Goal: Task Accomplishment & Management: Manage account settings

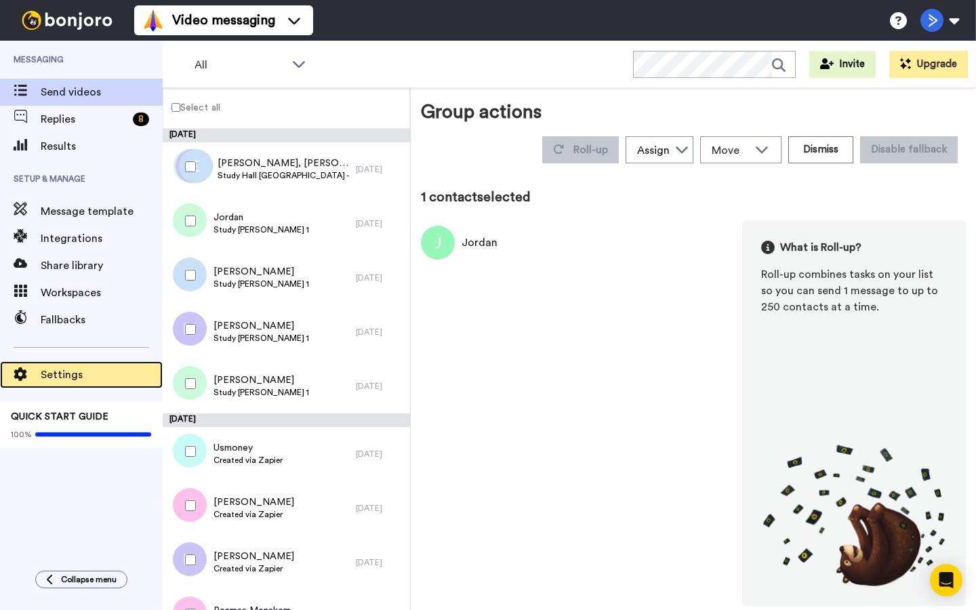
click at [92, 367] on span "Settings" at bounding box center [102, 375] width 122 height 16
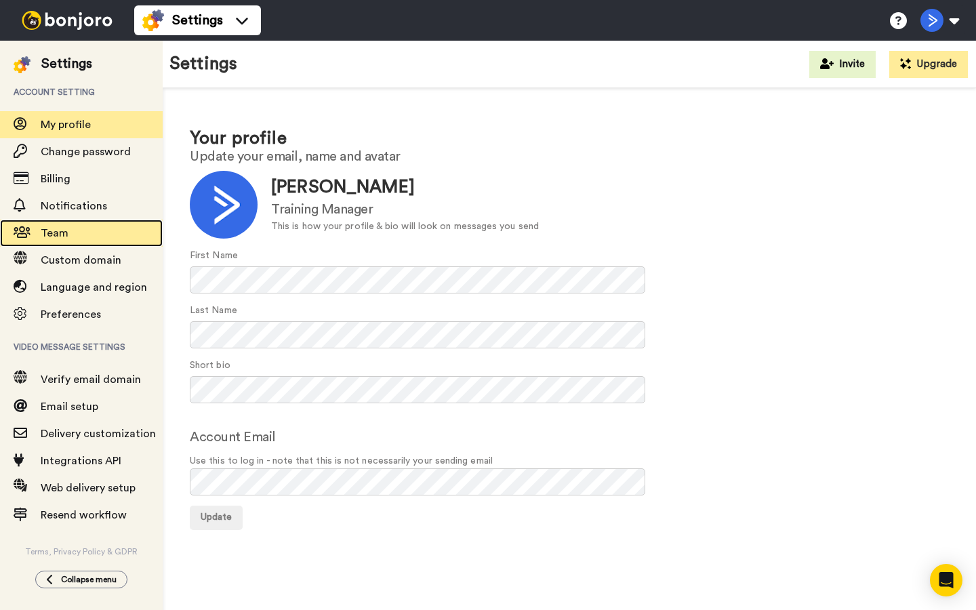
click at [85, 234] on span "Team" at bounding box center [102, 233] width 122 height 16
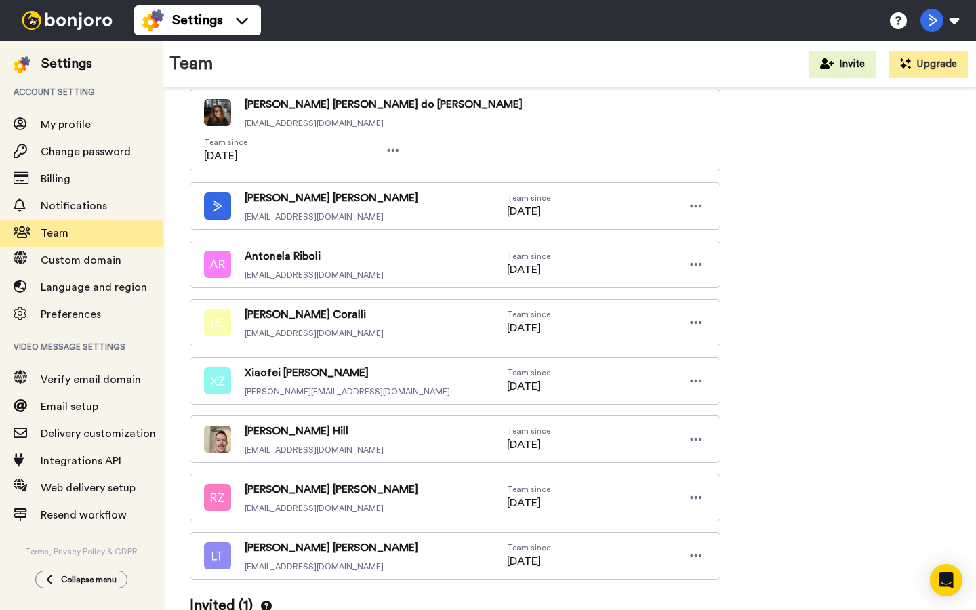
scroll to position [447, 0]
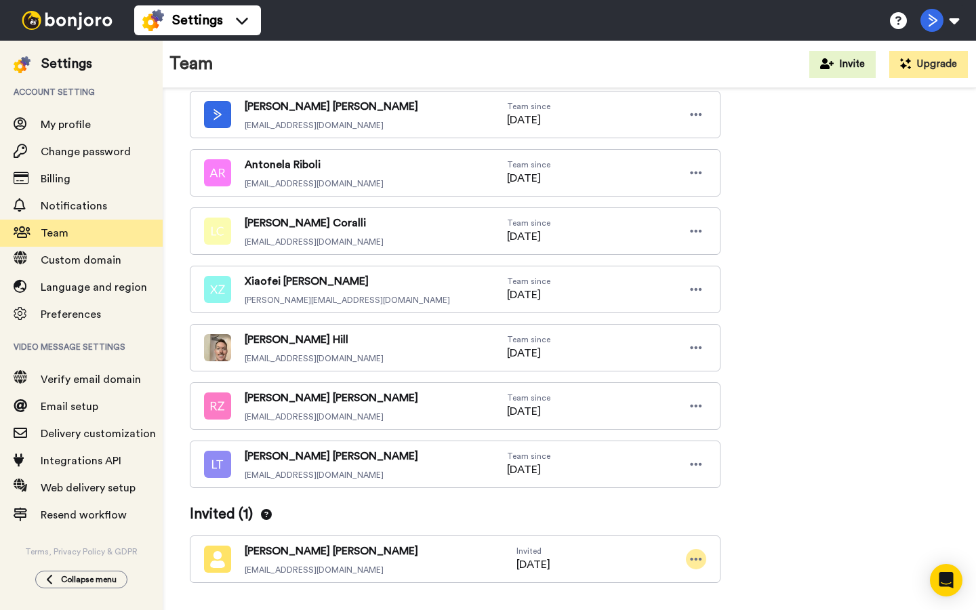
click at [692, 553] on icon at bounding box center [696, 560] width 12 height 14
click at [660, 554] on li "Edit user" at bounding box center [638, 549] width 137 height 22
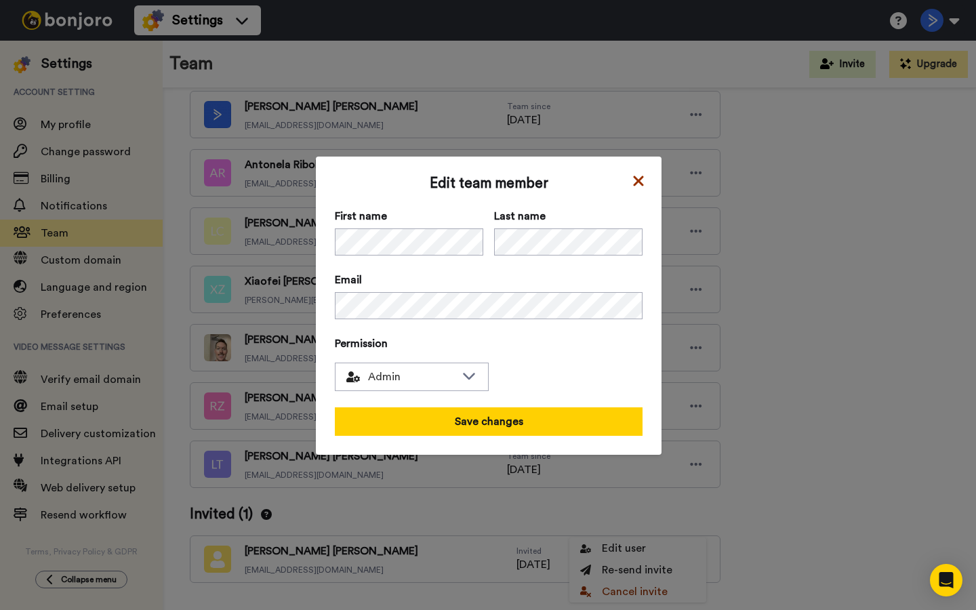
click at [639, 180] on icon at bounding box center [638, 181] width 10 height 10
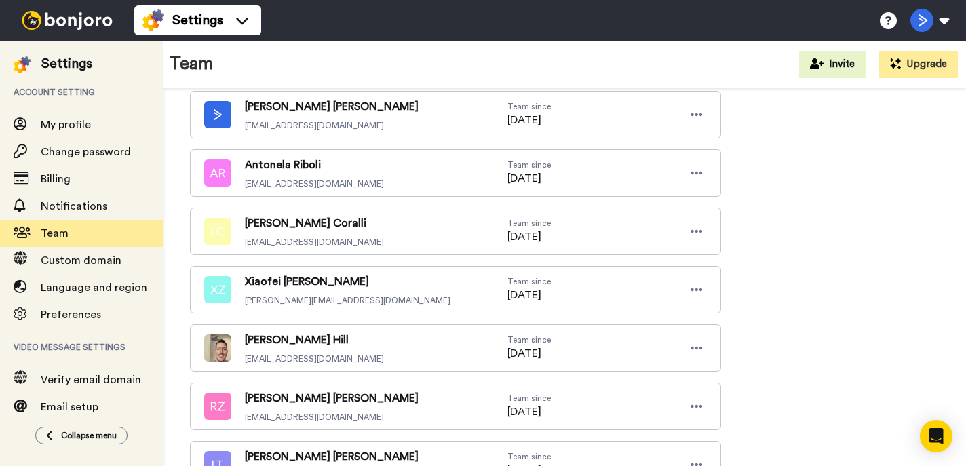
click at [43, 23] on img at bounding box center [67, 20] width 102 height 19
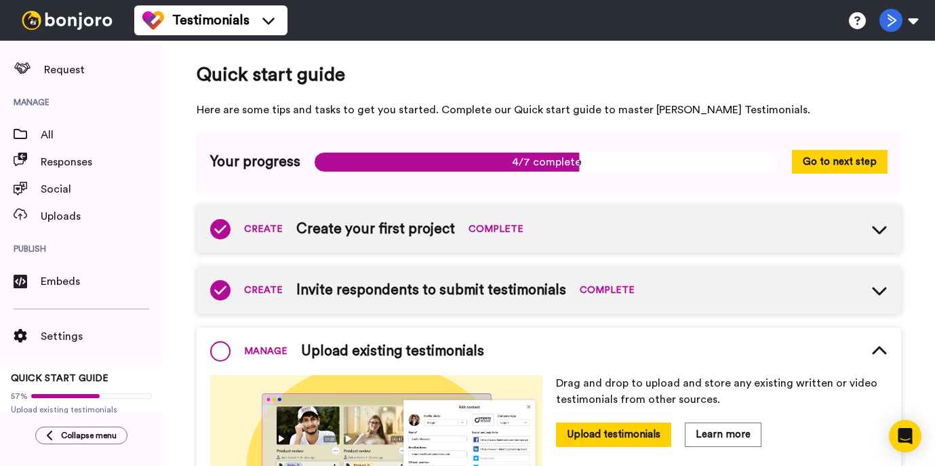
click at [83, 28] on img at bounding box center [67, 20] width 102 height 19
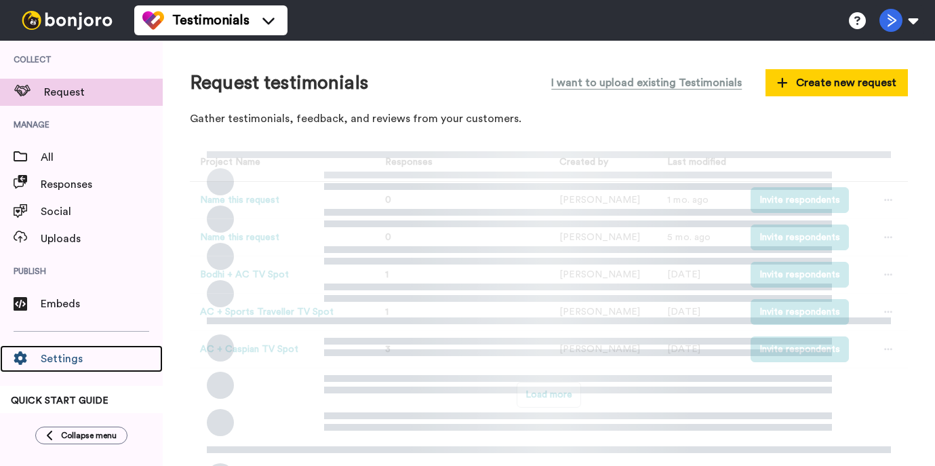
click at [70, 355] on span "Settings" at bounding box center [102, 359] width 122 height 16
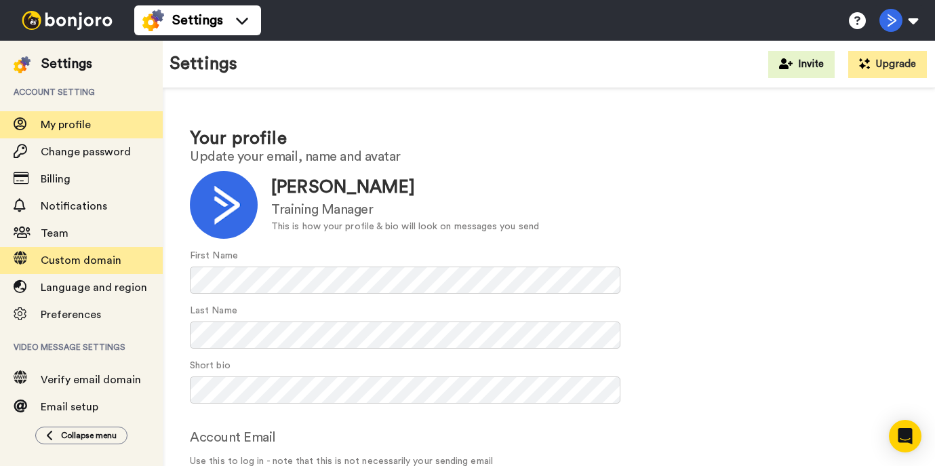
scroll to position [52, 0]
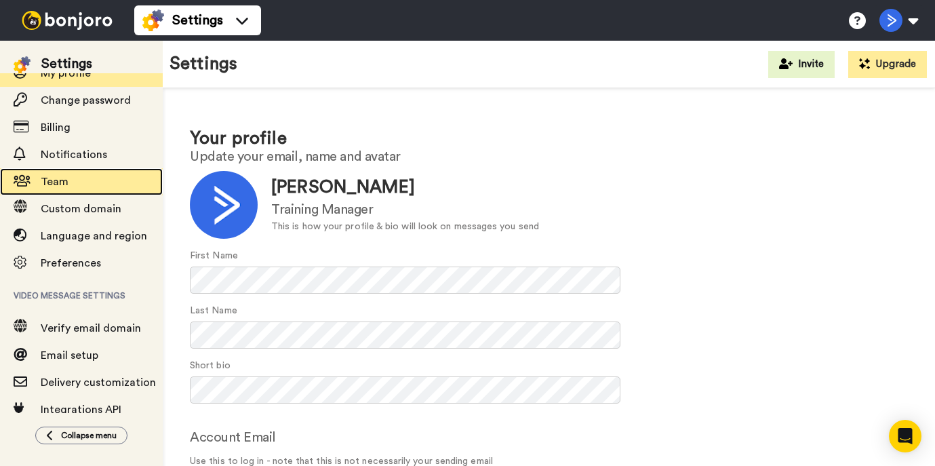
click at [113, 183] on span "Team" at bounding box center [102, 182] width 122 height 16
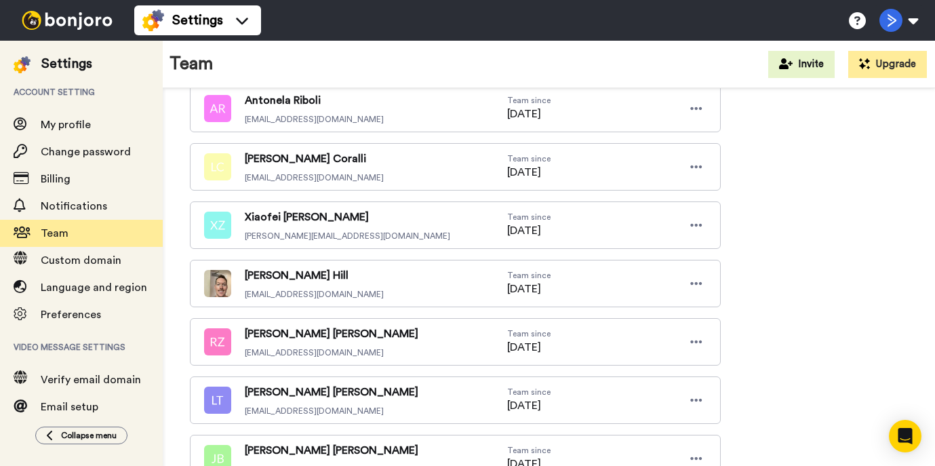
scroll to position [512, 0]
drag, startPoint x: 252, startPoint y: 239, endPoint x: 305, endPoint y: 238, distance: 53.6
click at [305, 266] on span "Casey Hill" at bounding box center [314, 274] width 139 height 16
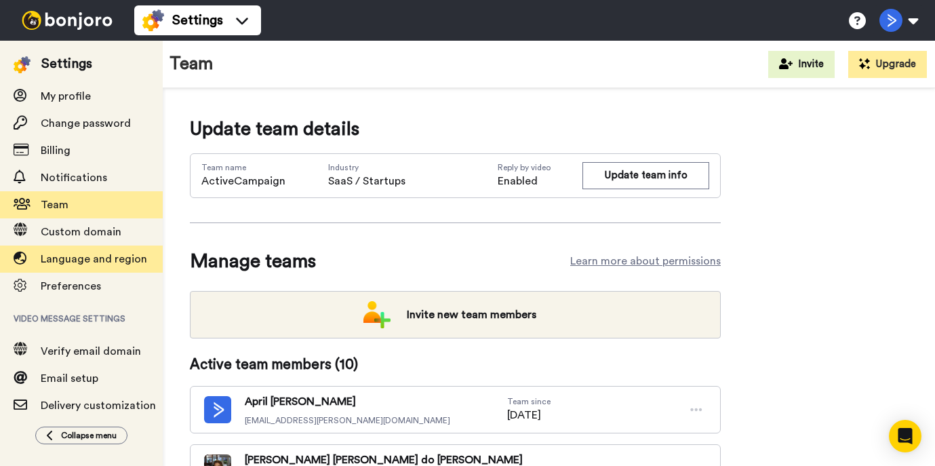
scroll to position [31, 0]
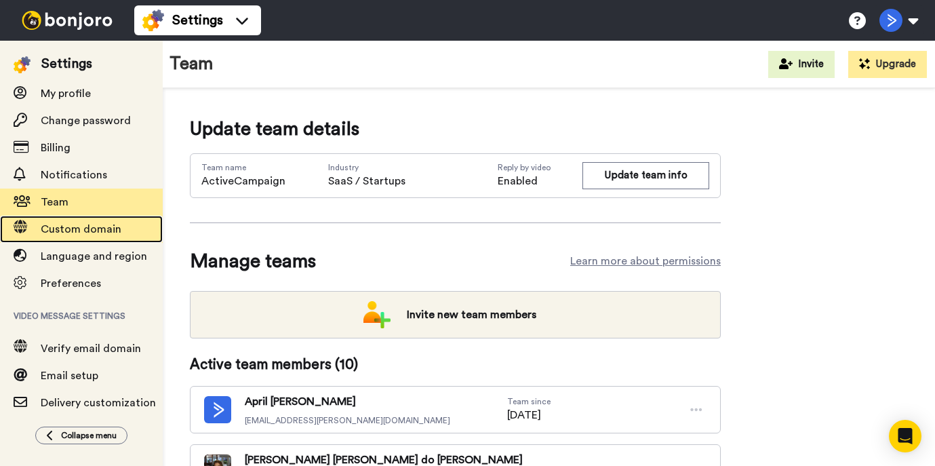
click at [113, 239] on div "Custom domain" at bounding box center [81, 229] width 163 height 27
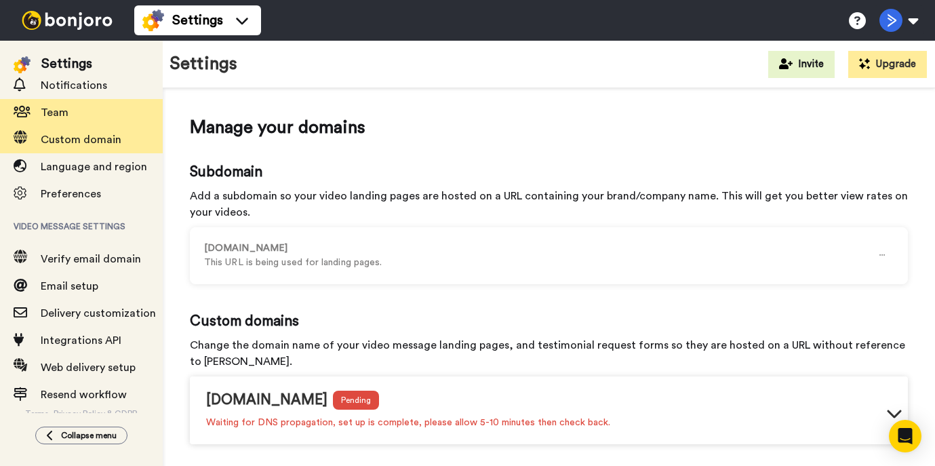
scroll to position [126, 0]
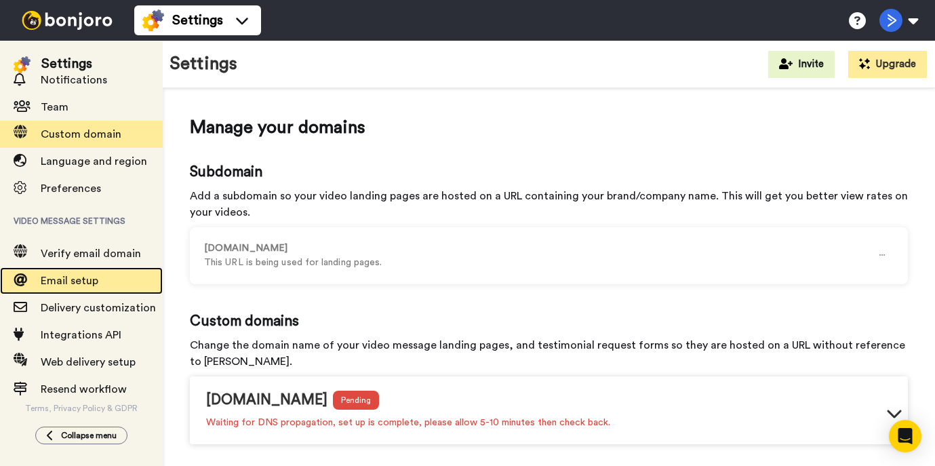
click at [118, 283] on span "Email setup" at bounding box center [102, 281] width 122 height 16
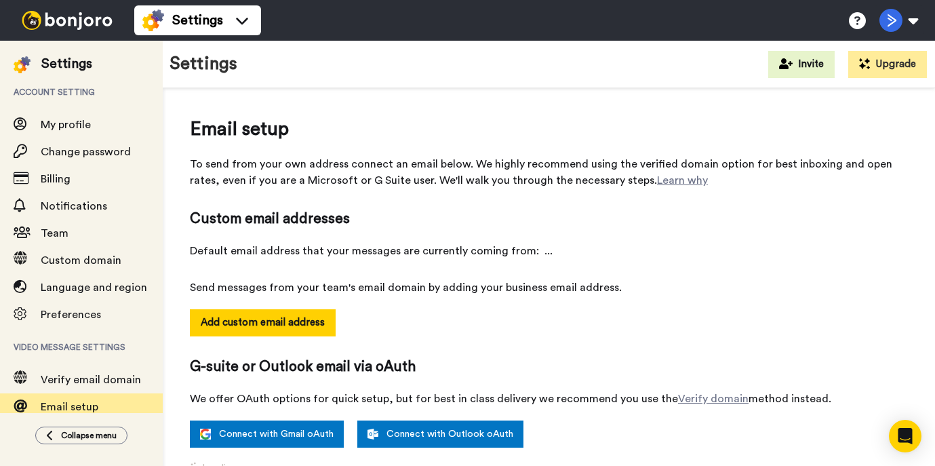
select select "161119"
select select "162463"
select select "138163"
select select "162499"
select select "161413"
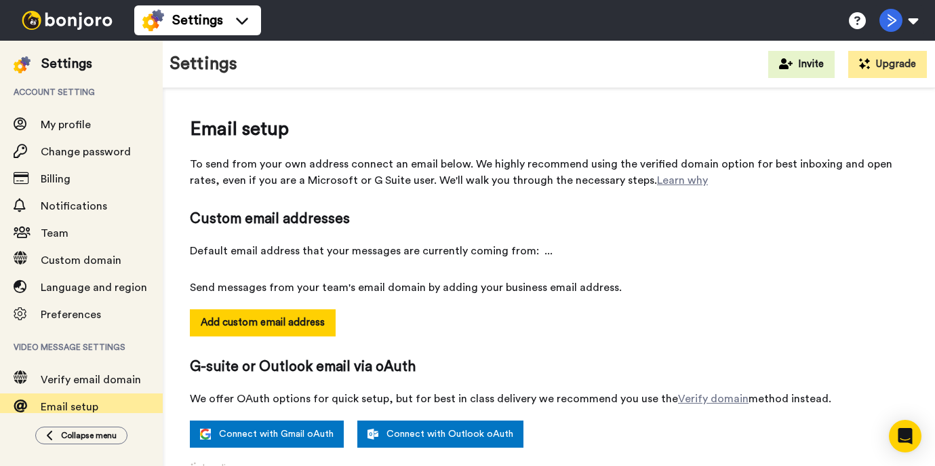
select select "136722"
select select "135738"
select select "112896"
select select "157791"
select select "163568"
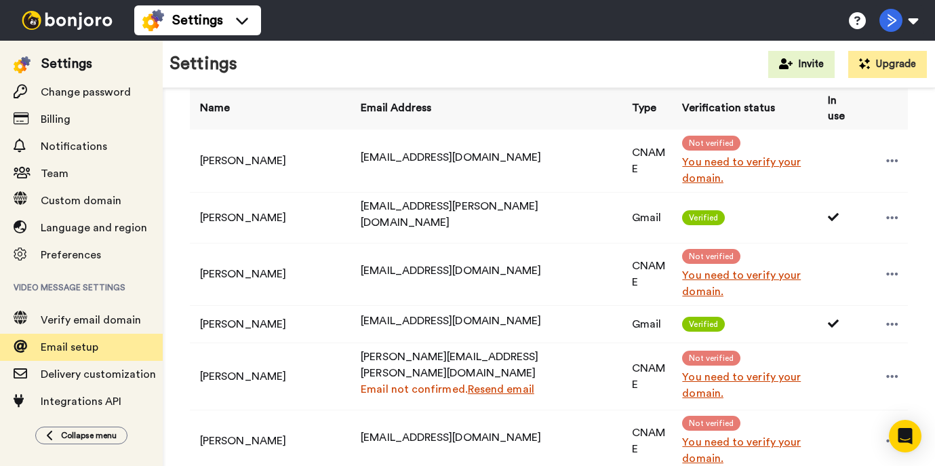
scroll to position [353, 0]
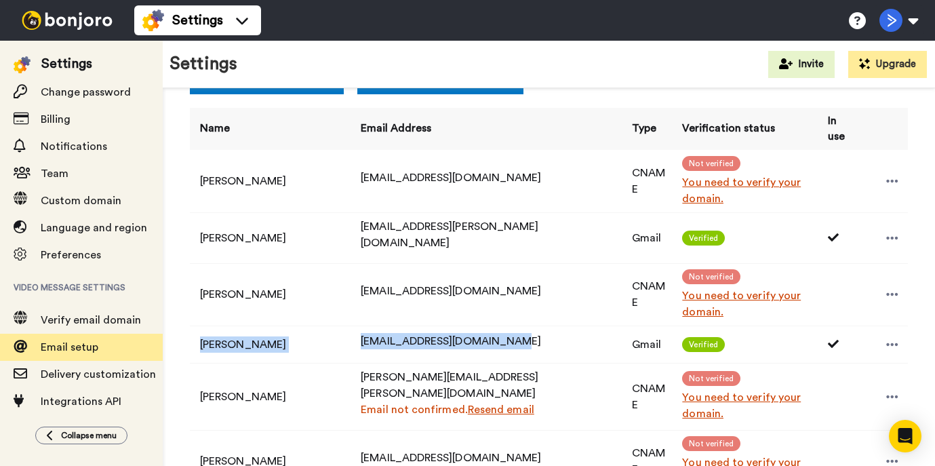
drag, startPoint x: 193, startPoint y: 290, endPoint x: 523, endPoint y: 288, distance: 329.5
click at [523, 325] on tr "Antonela Riboli ariboli@activecampaign.com Gmail Verified" at bounding box center [549, 343] width 718 height 37
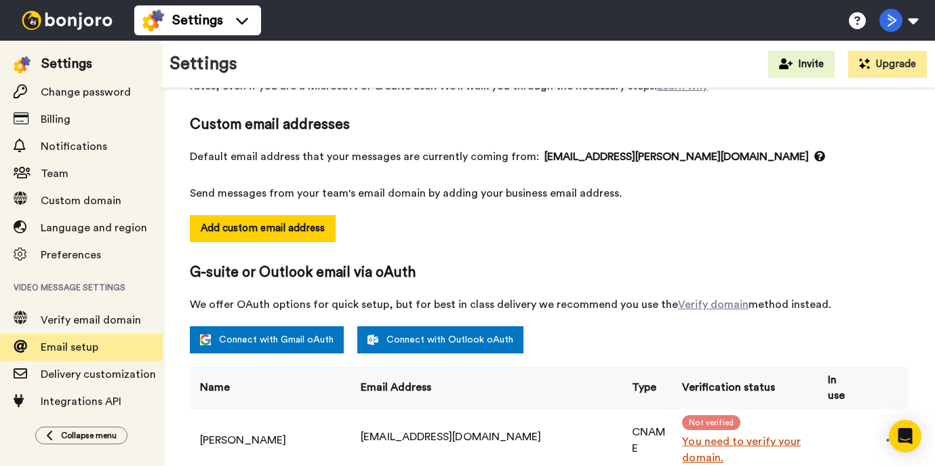
scroll to position [0, 0]
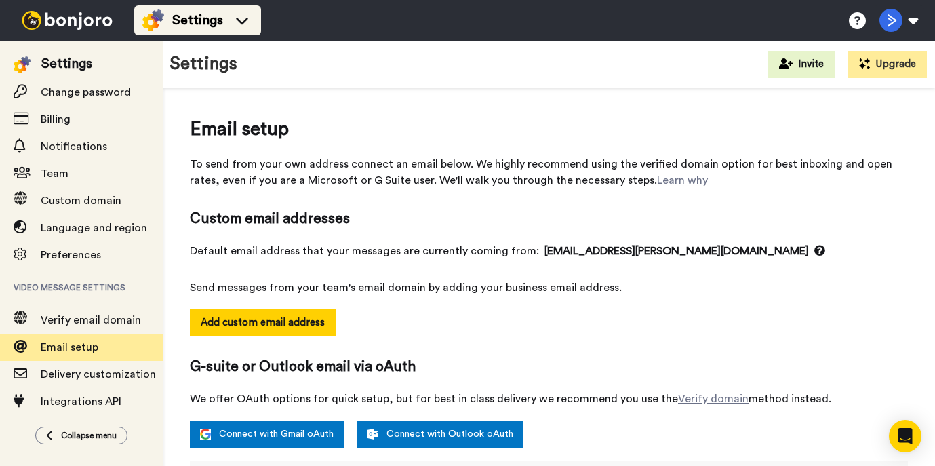
click at [172, 20] on span "Settings" at bounding box center [197, 20] width 51 height 19
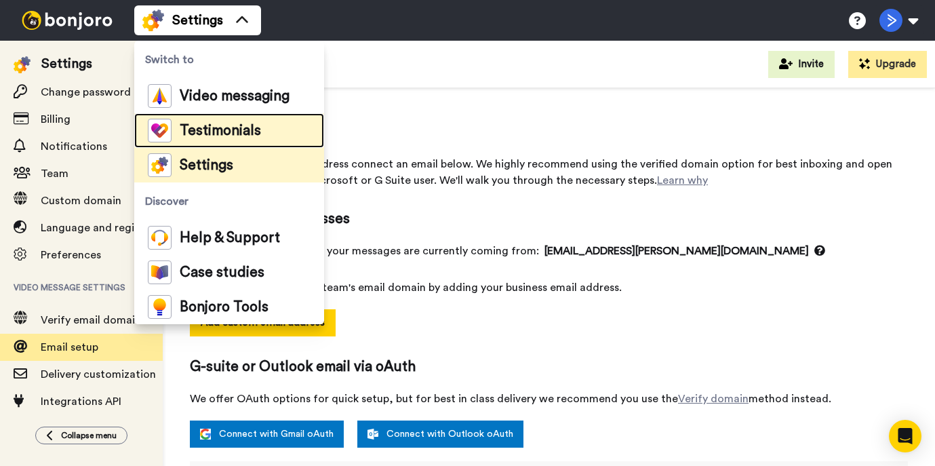
click at [193, 127] on span "Testimonials" at bounding box center [220, 131] width 81 height 14
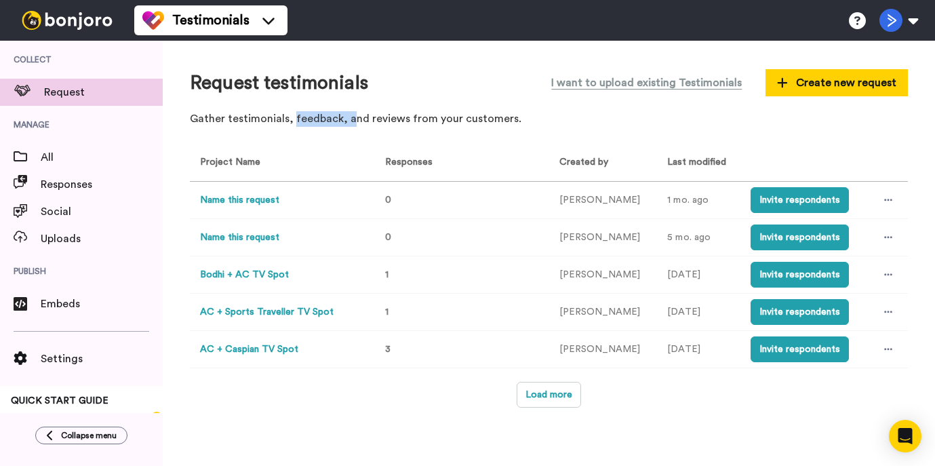
drag, startPoint x: 290, startPoint y: 122, endPoint x: 345, endPoint y: 122, distance: 54.9
click at [345, 122] on p "Gather testimonials, feedback, and reviews from your customers." at bounding box center [549, 119] width 718 height 16
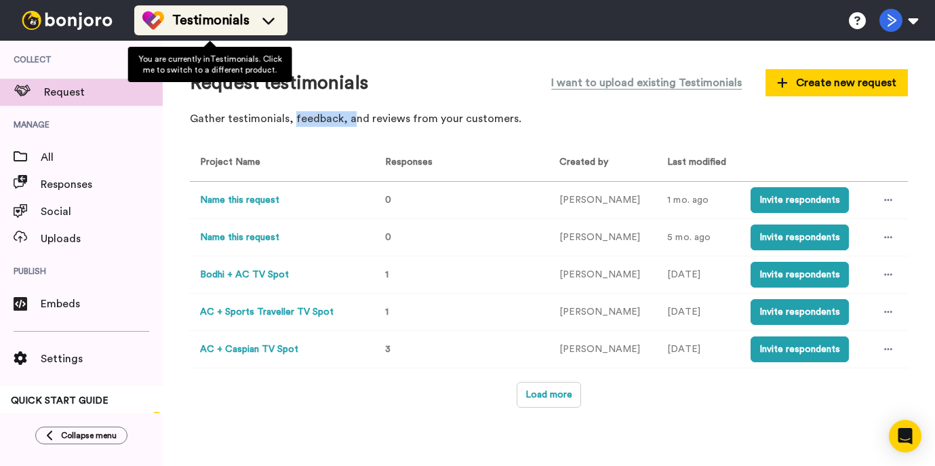
click at [243, 22] on span "Testimonials" at bounding box center [210, 20] width 77 height 19
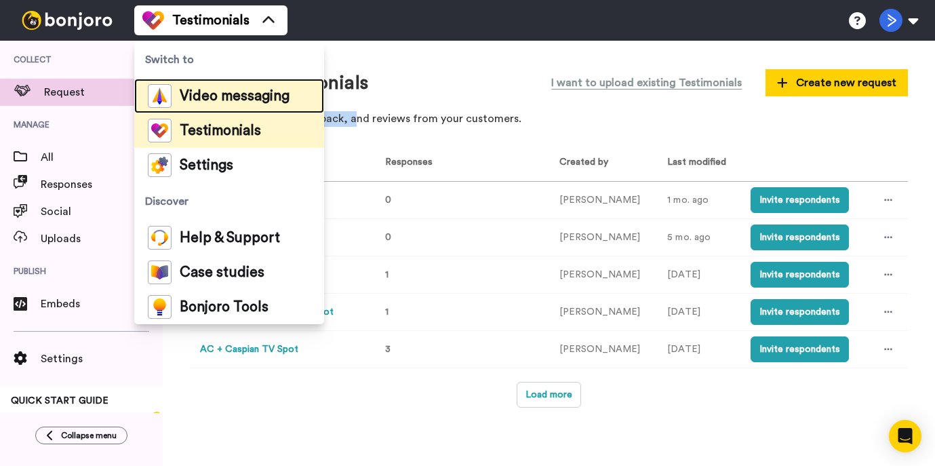
click at [229, 95] on span "Video messaging" at bounding box center [235, 97] width 110 height 14
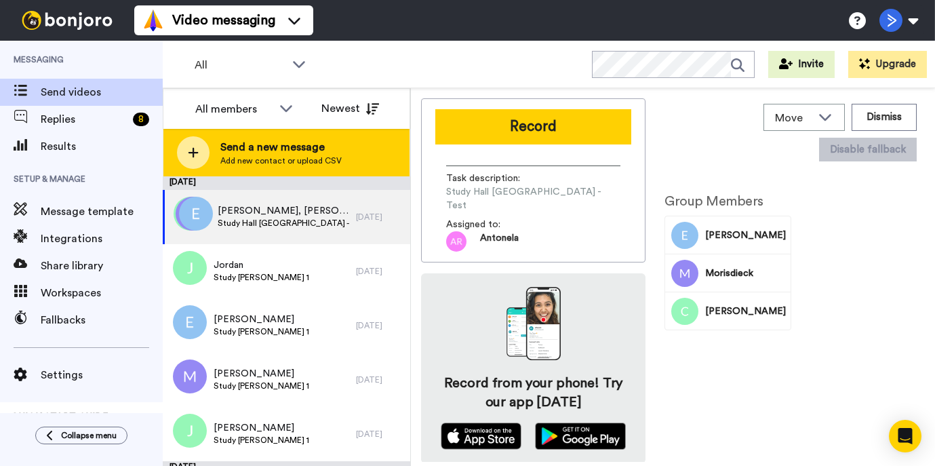
click at [213, 132] on div "Send a new message Add new contact or upload CSV" at bounding box center [286, 152] width 246 height 47
click at [226, 111] on div "Send a new message to Email address* Name Task description (Optional) Assign it…" at bounding box center [467, 233] width 935 height 466
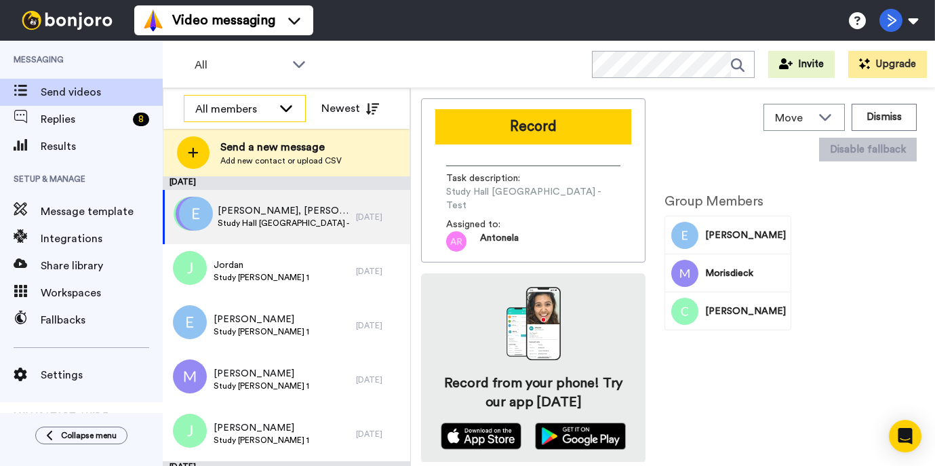
click at [265, 104] on div "All members" at bounding box center [233, 109] width 77 height 16
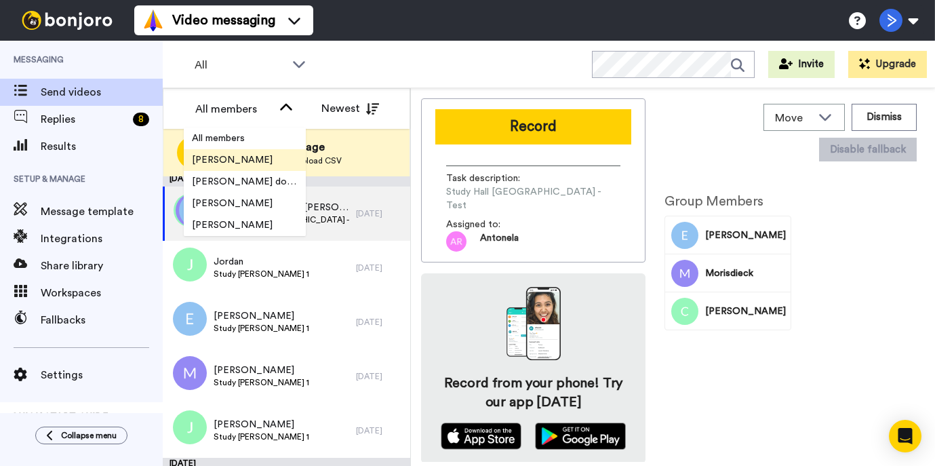
click at [250, 163] on li "[PERSON_NAME]" at bounding box center [245, 160] width 122 height 22
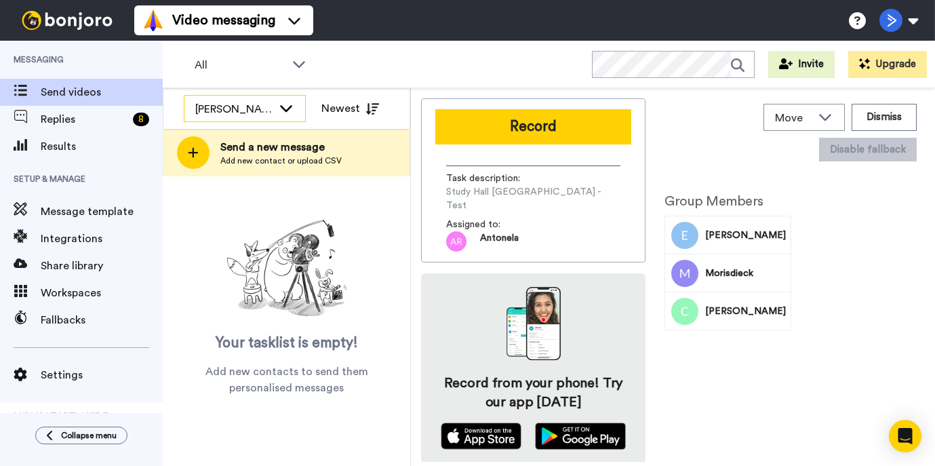
click at [288, 117] on div "[PERSON_NAME]" at bounding box center [244, 109] width 121 height 27
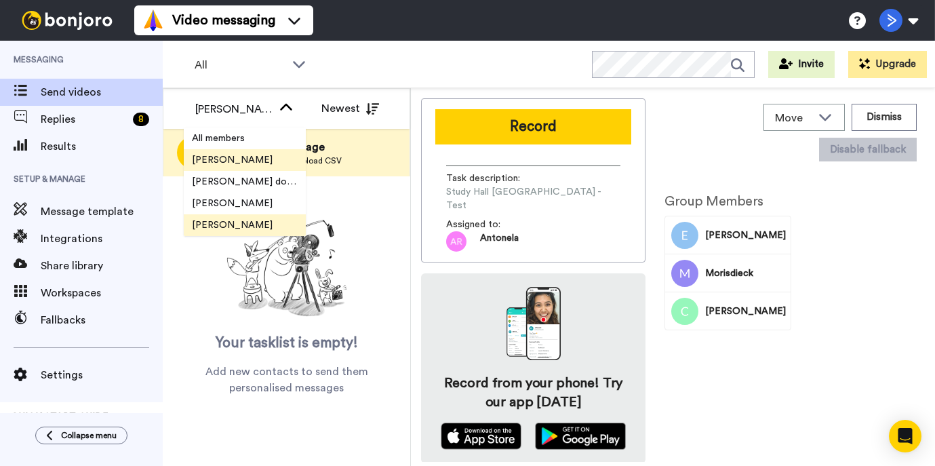
click at [268, 221] on li "[PERSON_NAME]" at bounding box center [245, 225] width 122 height 22
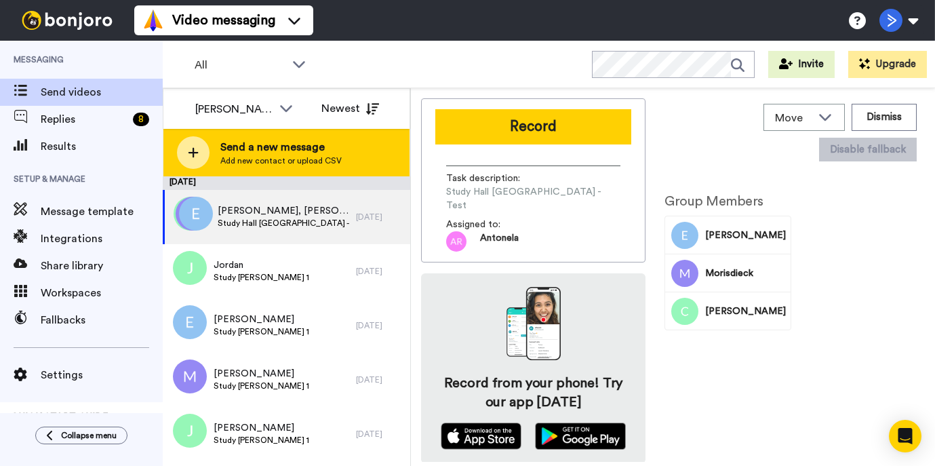
click at [260, 143] on span "Send a new message" at bounding box center [280, 147] width 121 height 16
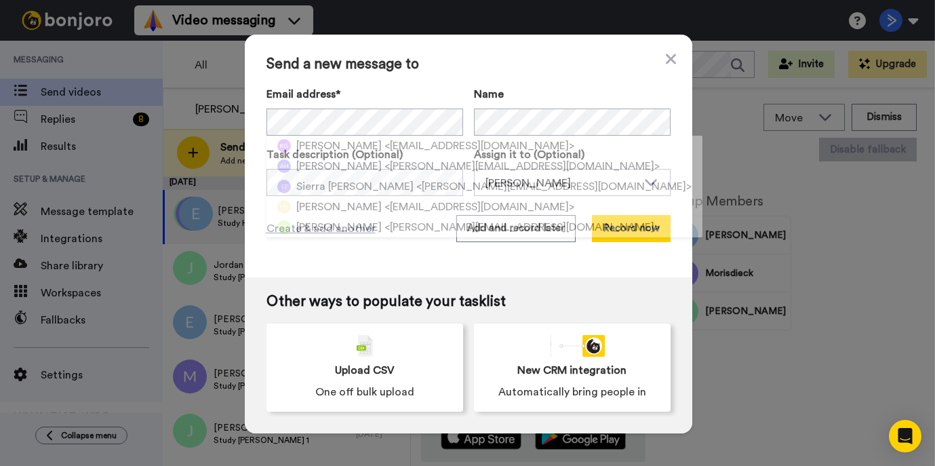
click at [486, 62] on span "Send a new message to" at bounding box center [468, 64] width 404 height 16
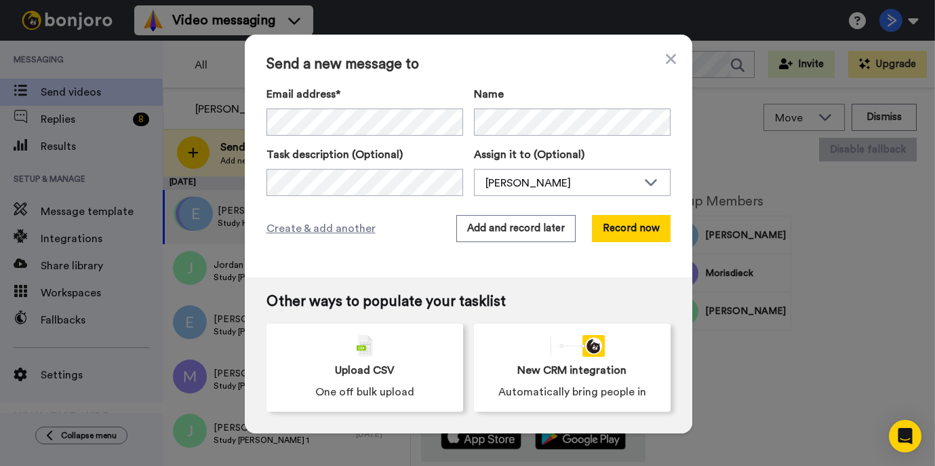
click at [666, 71] on span "Send a new message to" at bounding box center [468, 64] width 404 height 16
click at [666, 61] on icon at bounding box center [671, 59] width 10 height 16
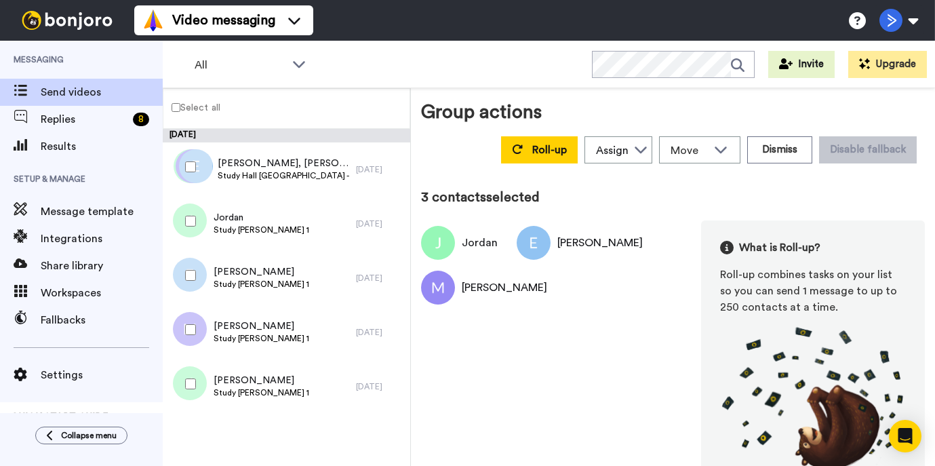
click at [190, 389] on div at bounding box center [187, 383] width 49 height 47
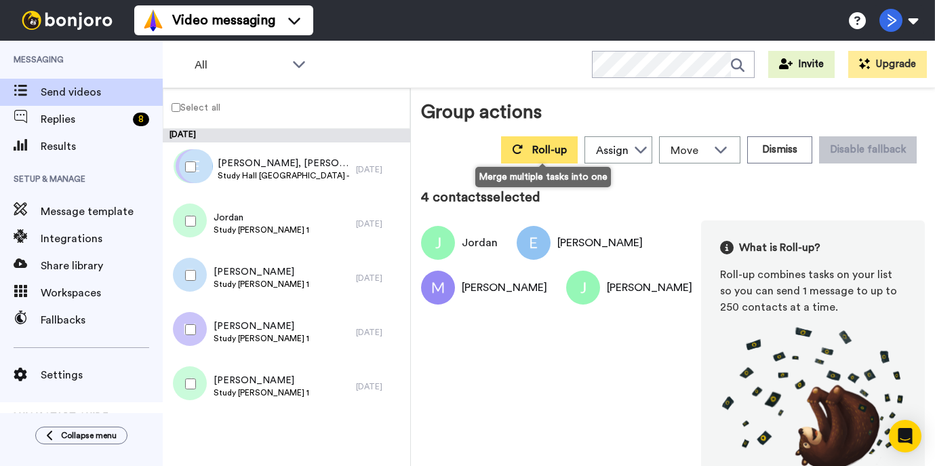
click at [551, 146] on span "Roll-up" at bounding box center [549, 149] width 35 height 11
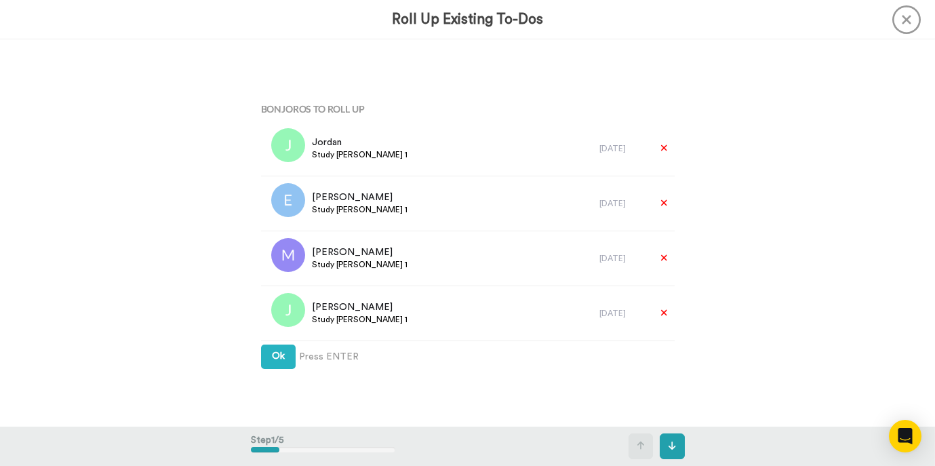
click at [902, 19] on icon at bounding box center [906, 19] width 28 height 28
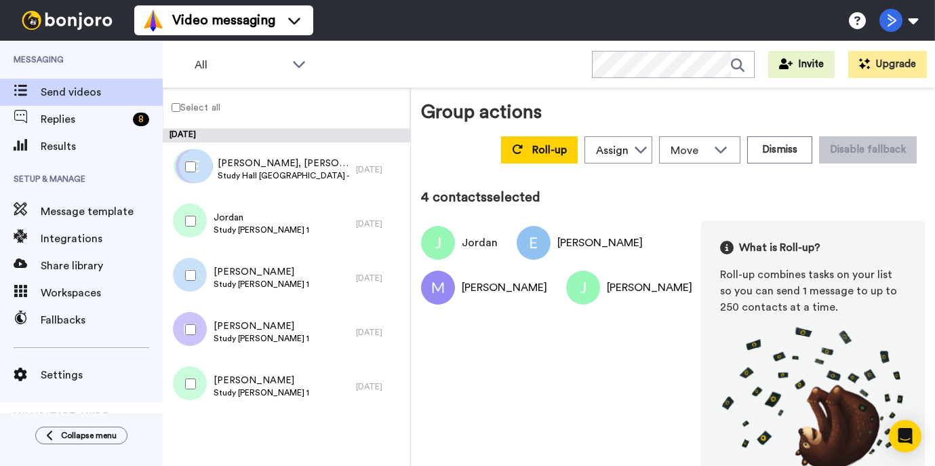
drag, startPoint x: 3, startPoint y: 7, endPoint x: 43, endPoint y: -4, distance: 42.1
click at [43, 0] on html "Video messaging Switch to Video messaging Testimonials Settings Discover Help &…" at bounding box center [467, 233] width 935 height 466
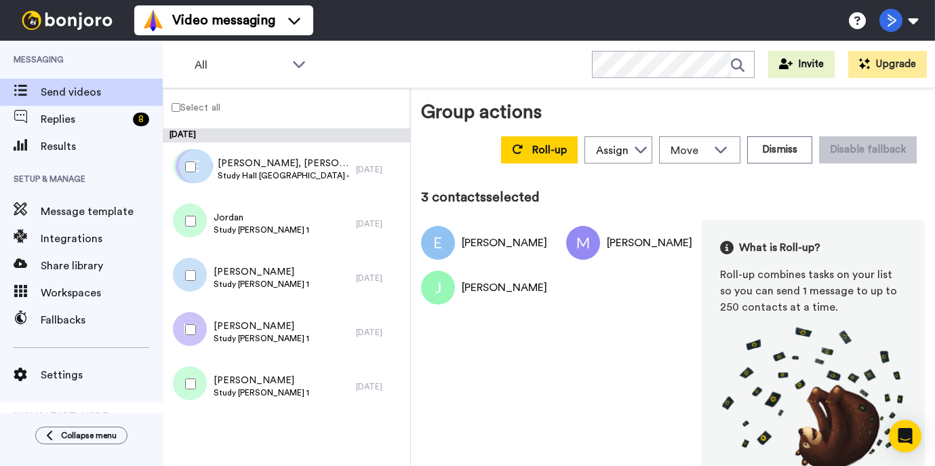
click at [191, 269] on div at bounding box center [187, 275] width 49 height 47
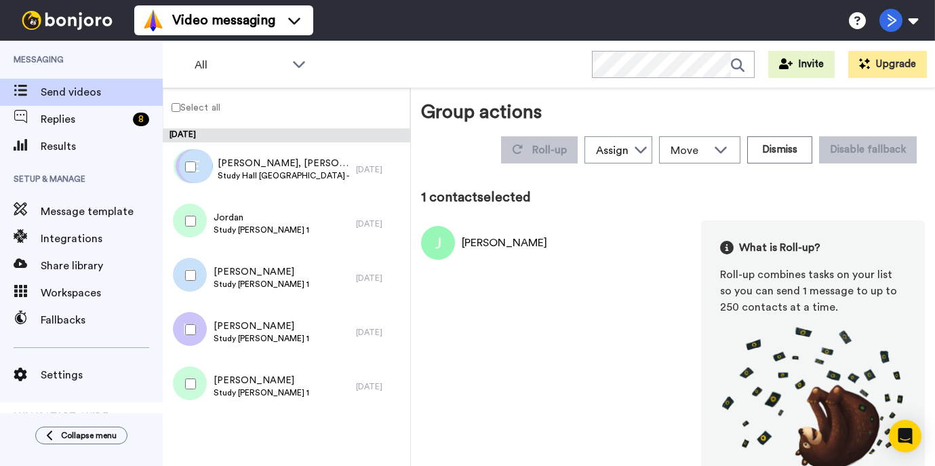
click at [191, 391] on div at bounding box center [187, 383] width 49 height 47
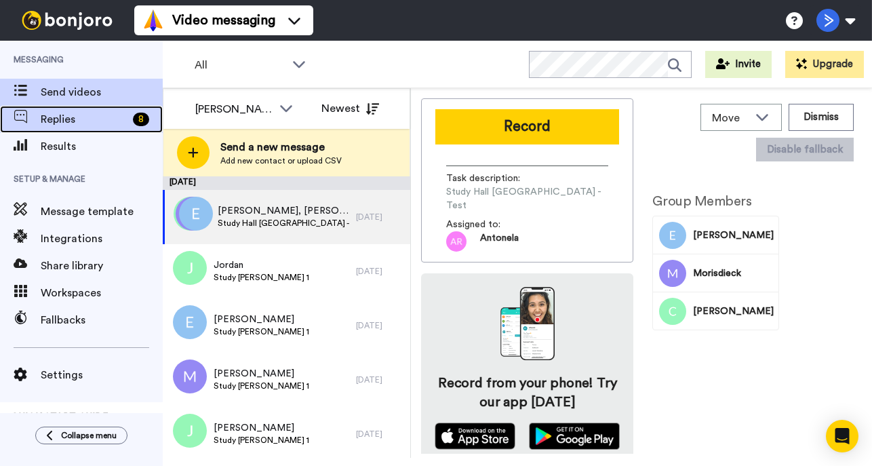
click at [70, 127] on div "Replies 8" at bounding box center [81, 119] width 163 height 27
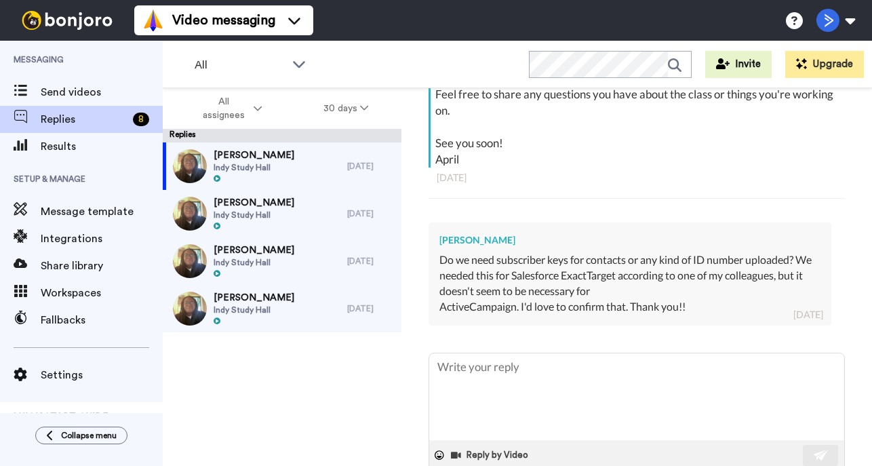
scroll to position [323, 0]
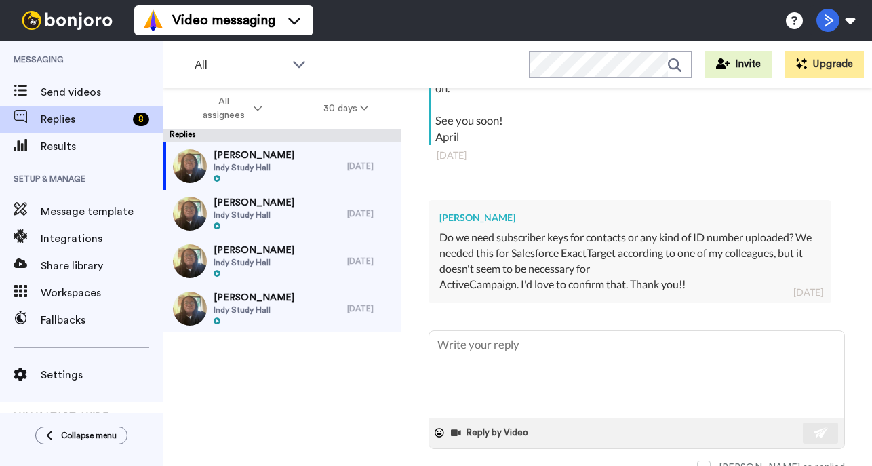
type textarea "x"
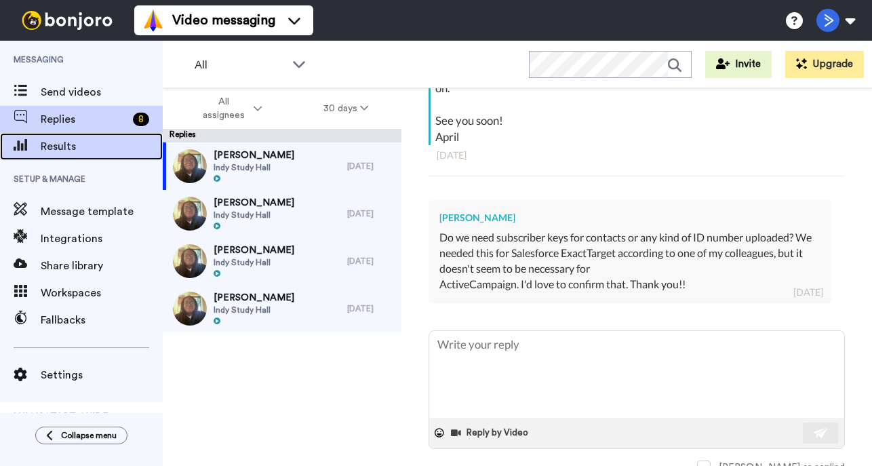
click at [90, 150] on span "Results" at bounding box center [102, 146] width 122 height 16
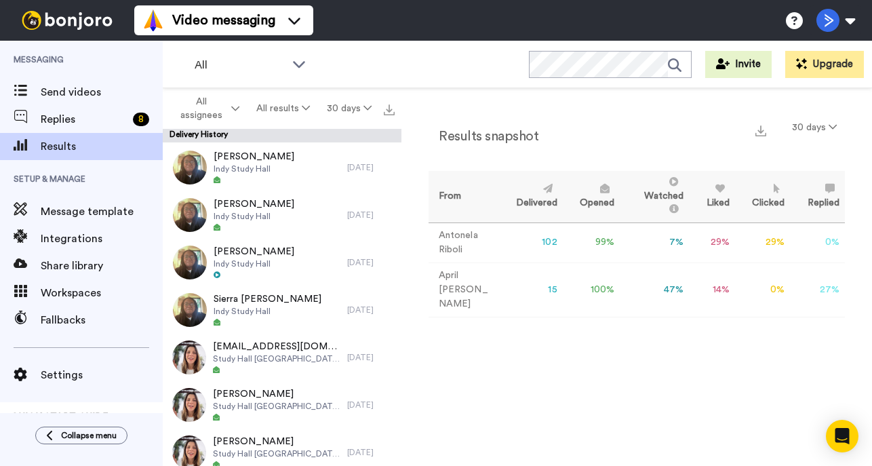
scroll to position [522, 0]
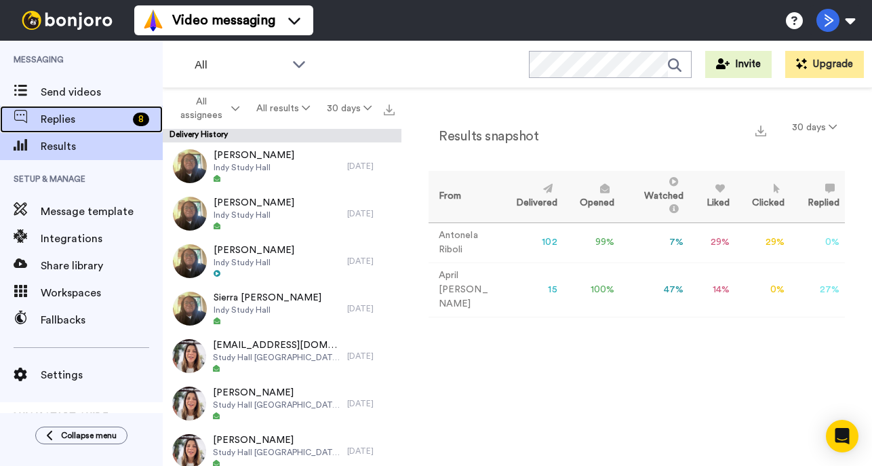
click at [109, 118] on span "Replies" at bounding box center [84, 119] width 87 height 16
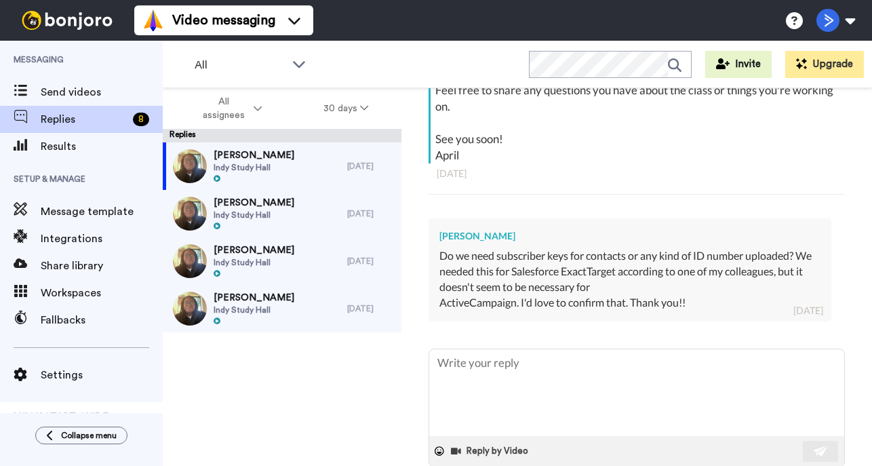
scroll to position [323, 0]
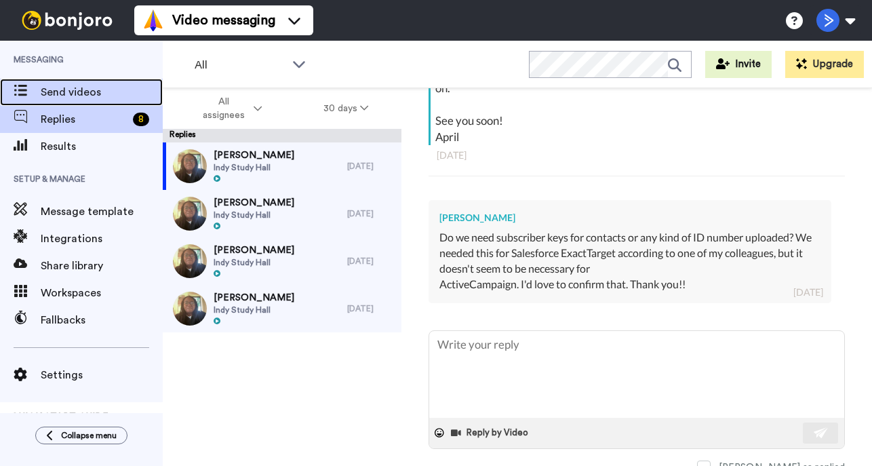
click at [84, 94] on span "Send videos" at bounding box center [102, 92] width 122 height 16
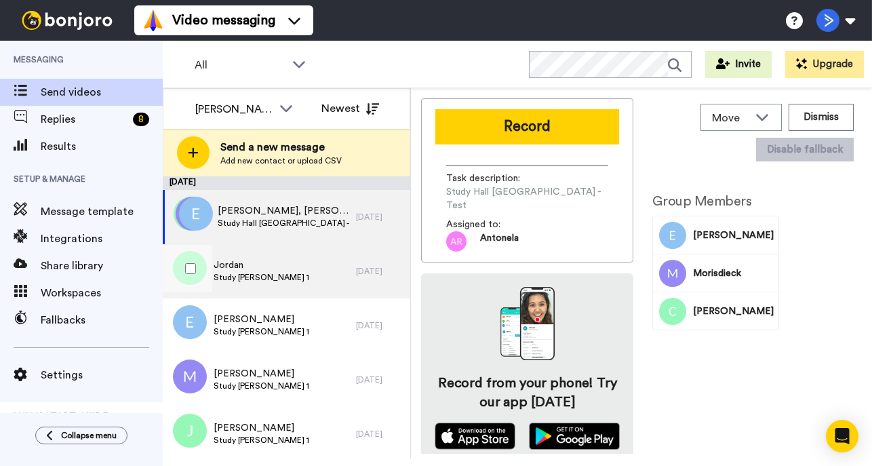
click at [227, 273] on span "Study [PERSON_NAME] 1" at bounding box center [262, 277] width 96 height 11
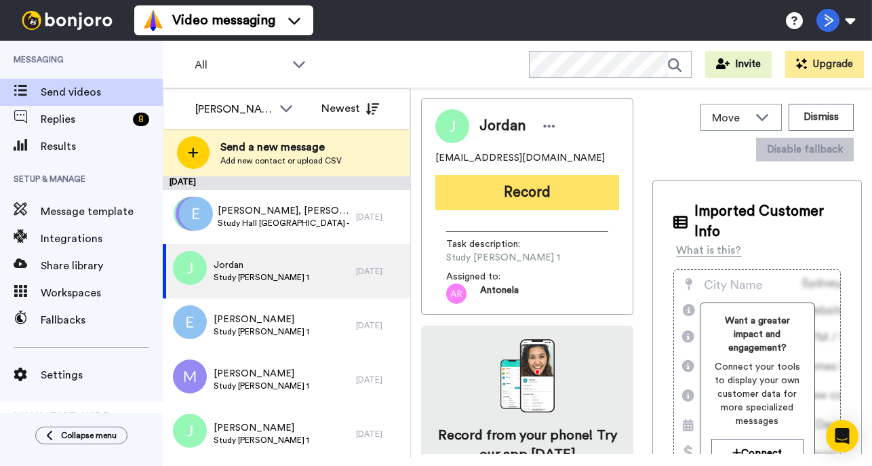
click at [542, 195] on button "Record" at bounding box center [527, 192] width 184 height 35
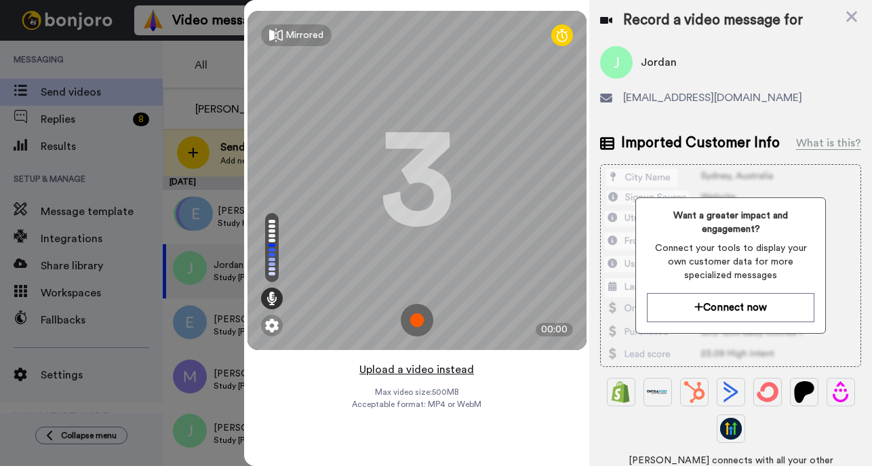
click at [425, 366] on button "Upload a video instead" at bounding box center [416, 370] width 123 height 18
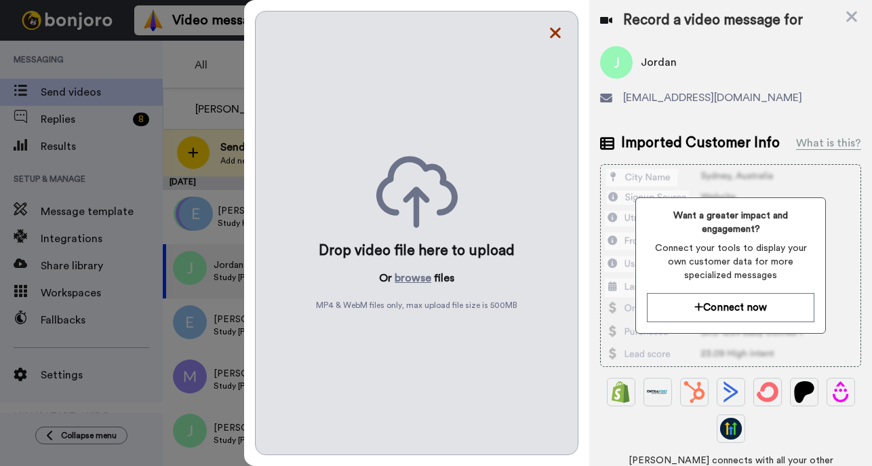
click at [555, 33] on icon at bounding box center [556, 33] width 11 height 11
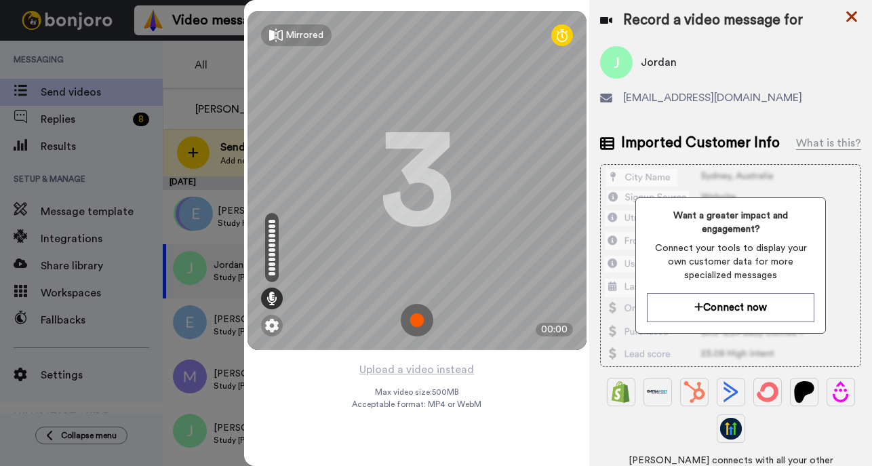
click at [855, 18] on icon at bounding box center [851, 17] width 11 height 11
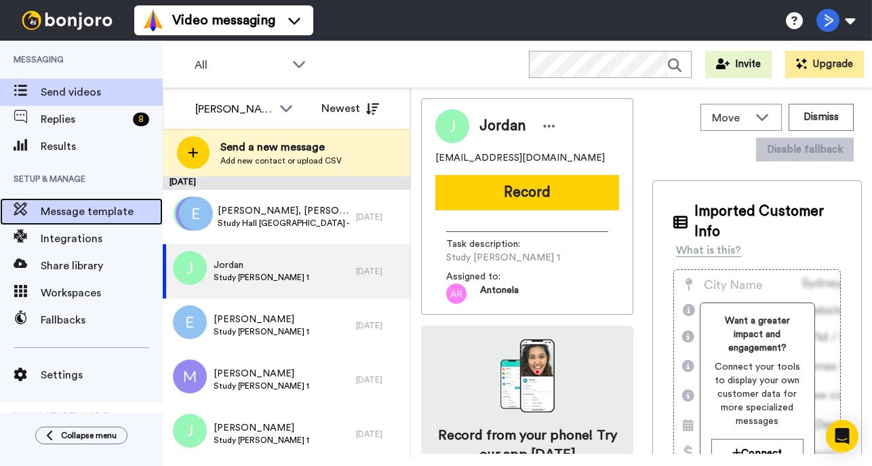
click at [104, 208] on span "Message template" at bounding box center [102, 211] width 122 height 16
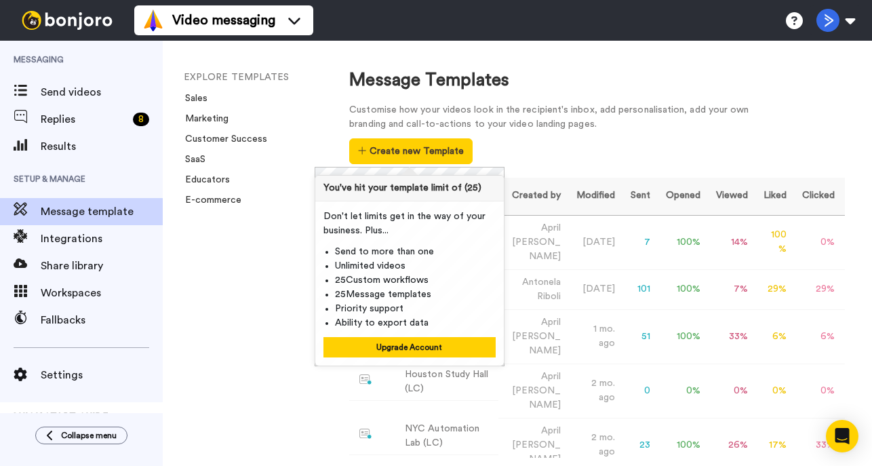
click at [589, 163] on div "Customise how your videos look in the recipient's inbox, add personalisation, a…" at bounding box center [597, 133] width 496 height 61
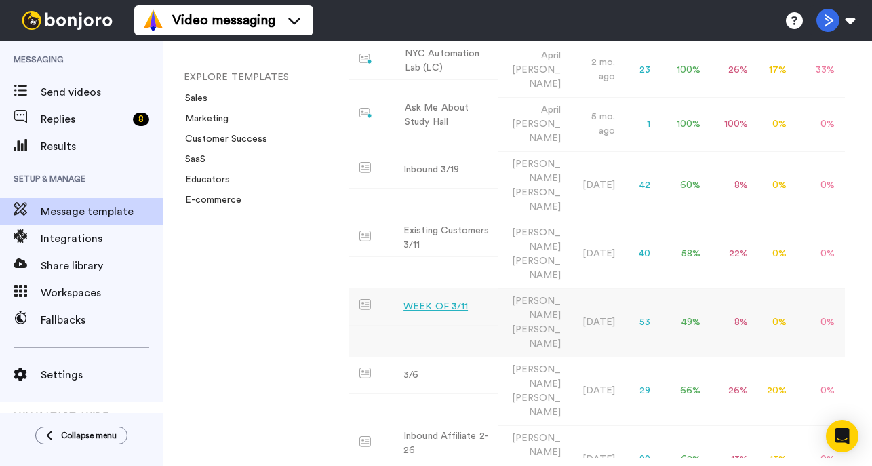
scroll to position [436, 0]
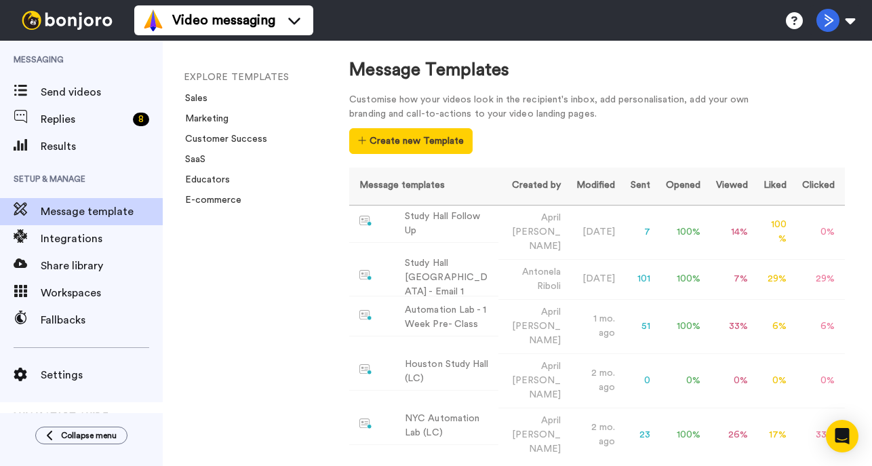
scroll to position [0, 0]
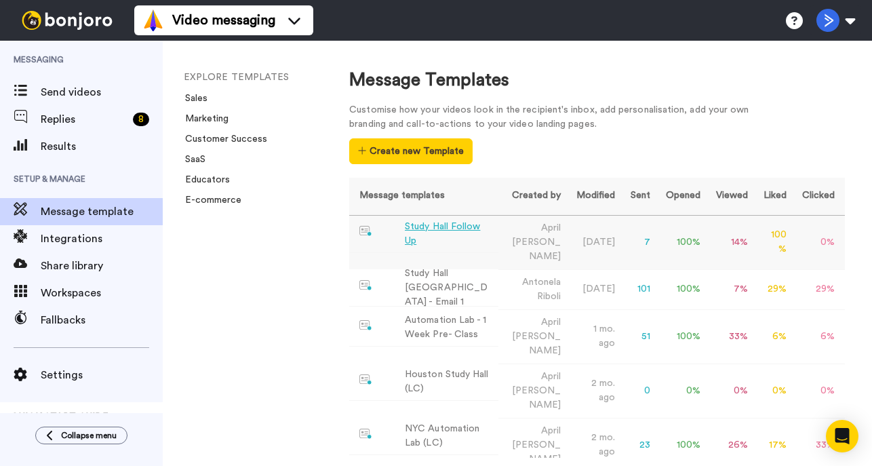
click at [419, 225] on div "Study Hall Follow Up" at bounding box center [449, 234] width 88 height 28
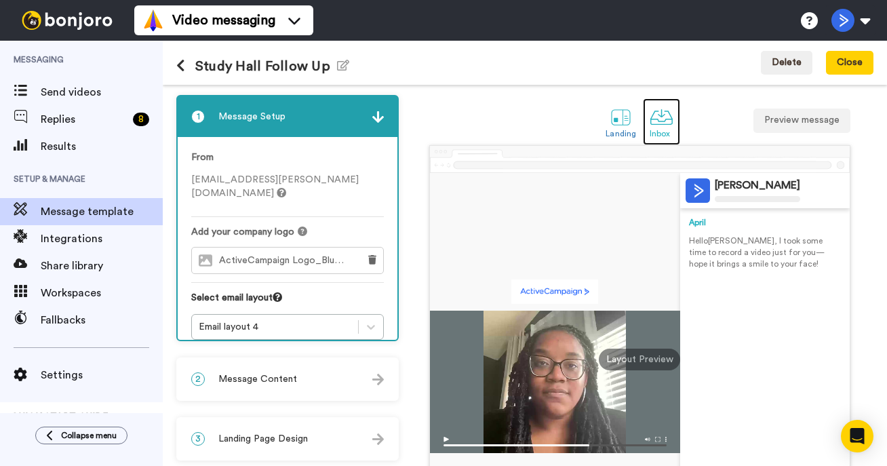
click at [661, 123] on div at bounding box center [662, 117] width 24 height 24
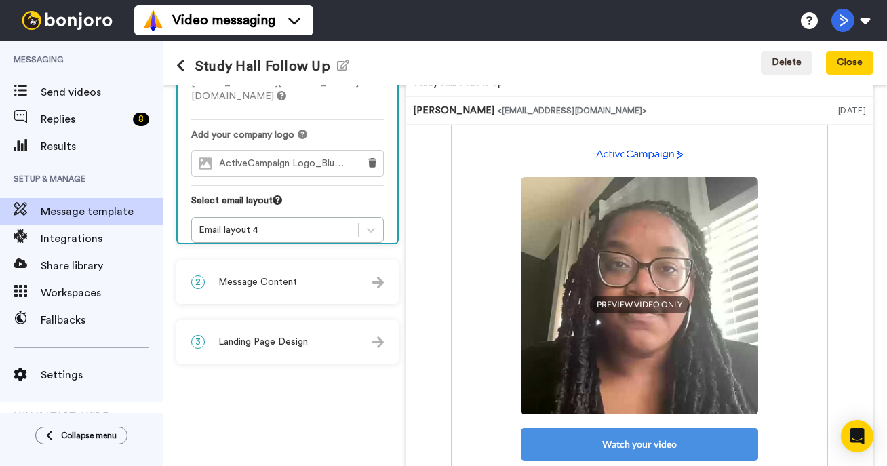
scroll to position [166, 0]
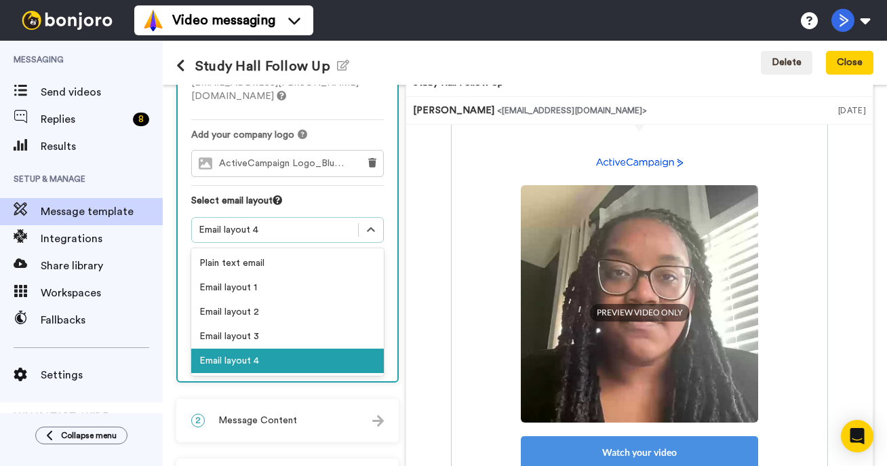
click at [316, 224] on div "Email layout 4" at bounding box center [275, 230] width 166 height 16
click at [271, 300] on div "Email layout 2" at bounding box center [287, 312] width 193 height 24
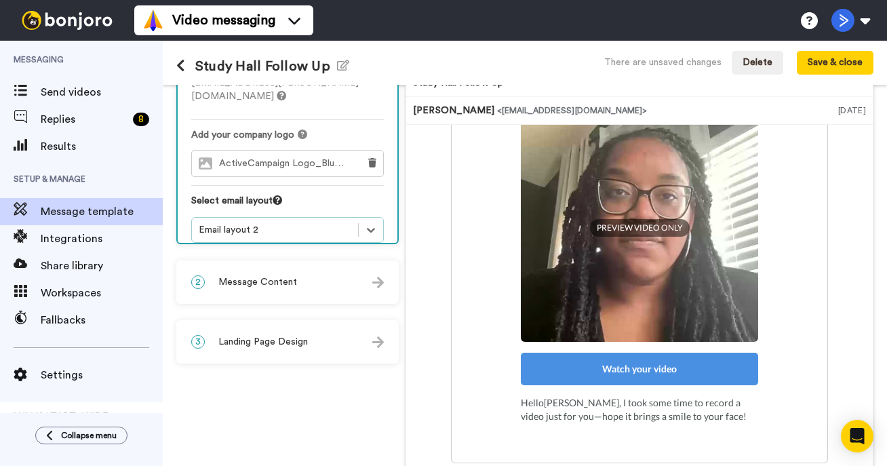
click at [297, 223] on div "Email layout 2" at bounding box center [275, 230] width 166 height 16
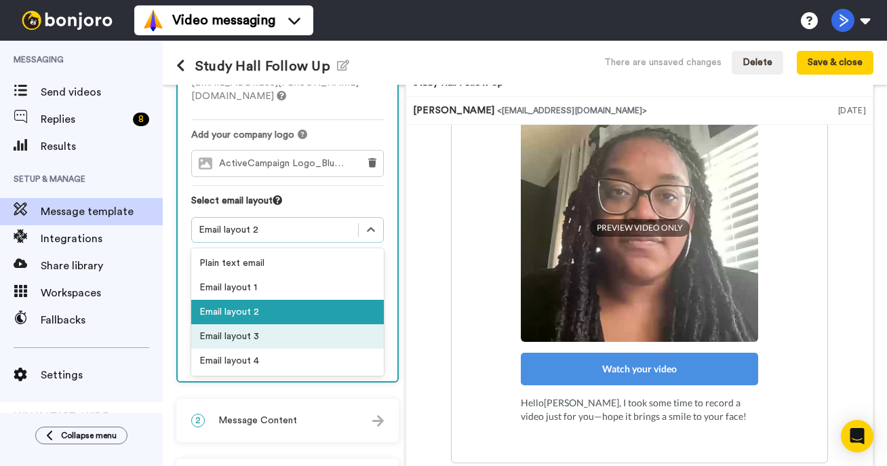
click at [283, 324] on div "Email layout 3" at bounding box center [287, 336] width 193 height 24
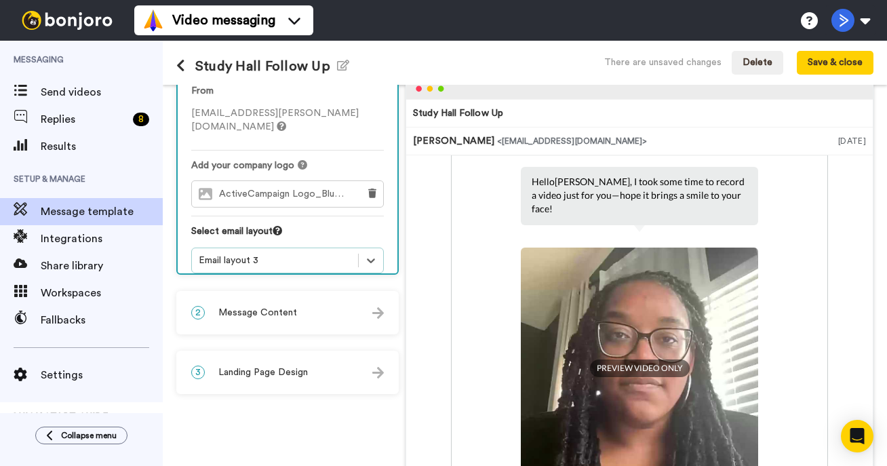
scroll to position [28, 0]
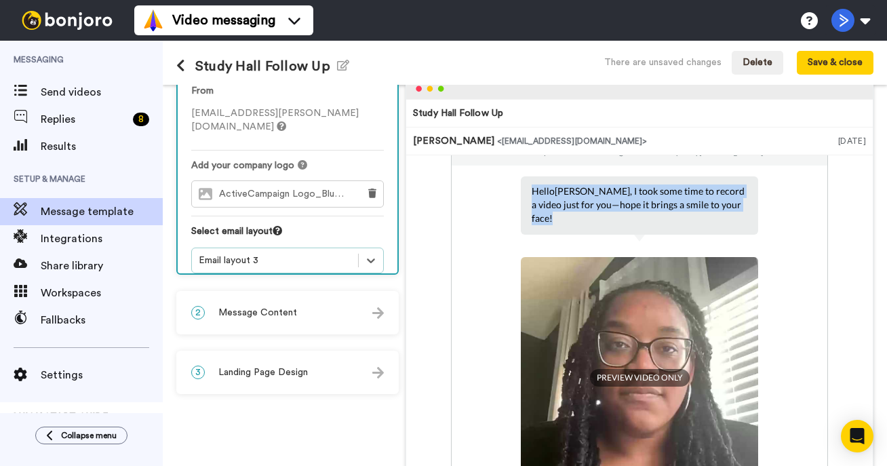
drag, startPoint x: 529, startPoint y: 195, endPoint x: 728, endPoint y: 212, distance: 200.1
click at [728, 212] on div "Hello Tom , I took some time to record a video just for you—hope it brings a sm…" at bounding box center [639, 205] width 237 height 58
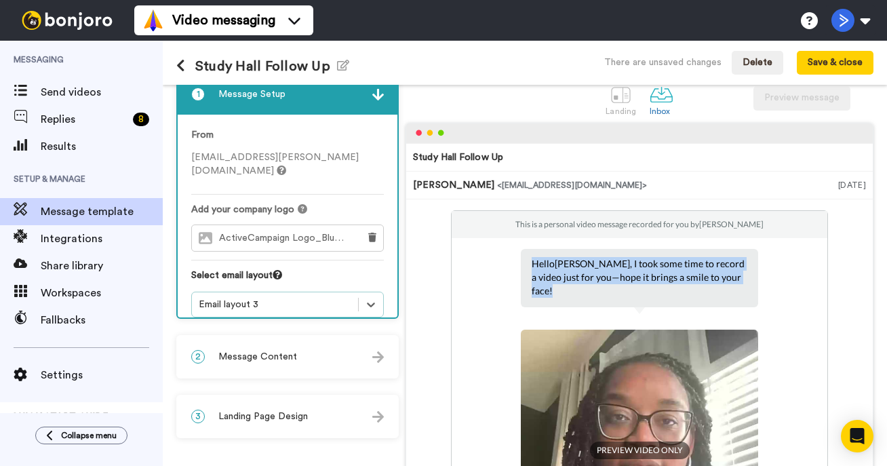
scroll to position [0, 0]
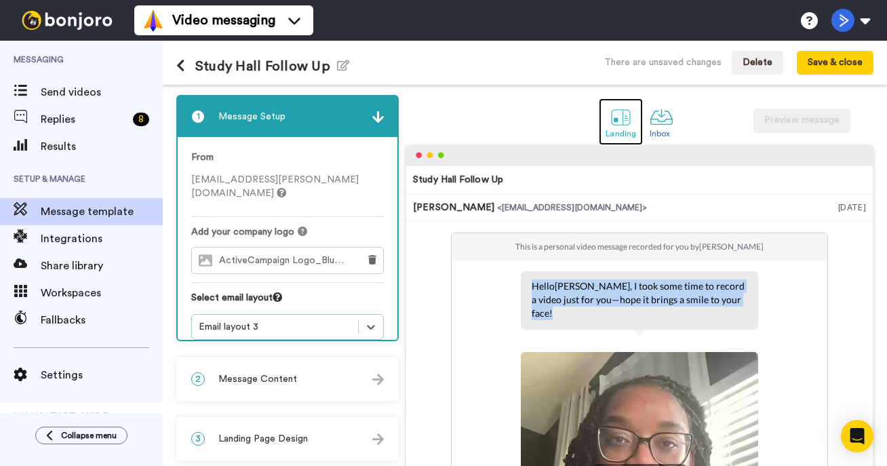
click at [621, 121] on div at bounding box center [621, 117] width 24 height 24
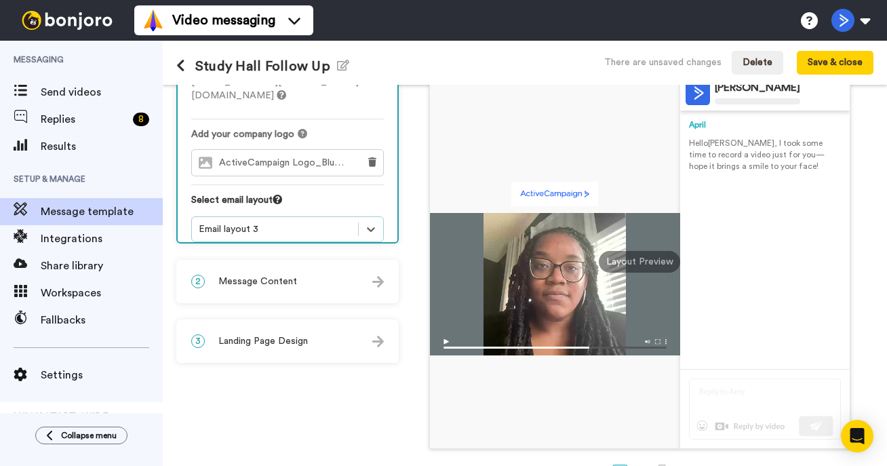
scroll to position [97, 0]
click at [259, 290] on div "2 Message Content" at bounding box center [288, 282] width 220 height 41
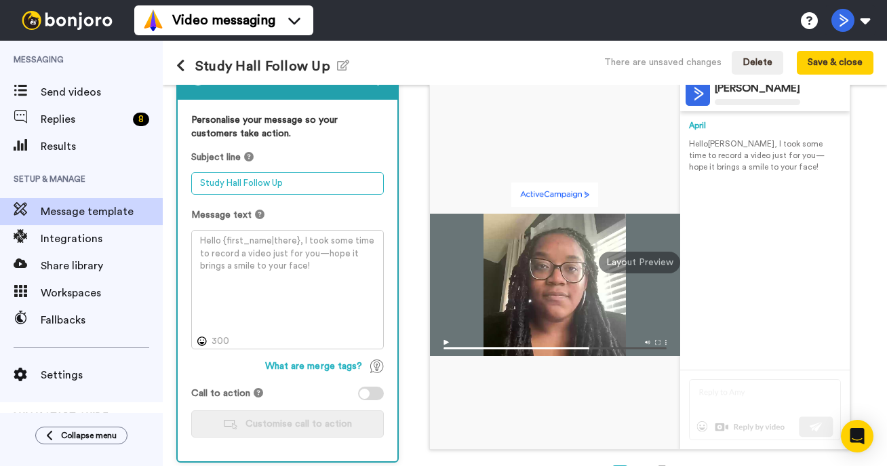
drag, startPoint x: 309, startPoint y: 186, endPoint x: 172, endPoint y: 179, distance: 136.5
click at [172, 179] on div "1 Message Setup From april.terry@activecampaign.com Add your company logo Activ…" at bounding box center [525, 275] width 724 height 381
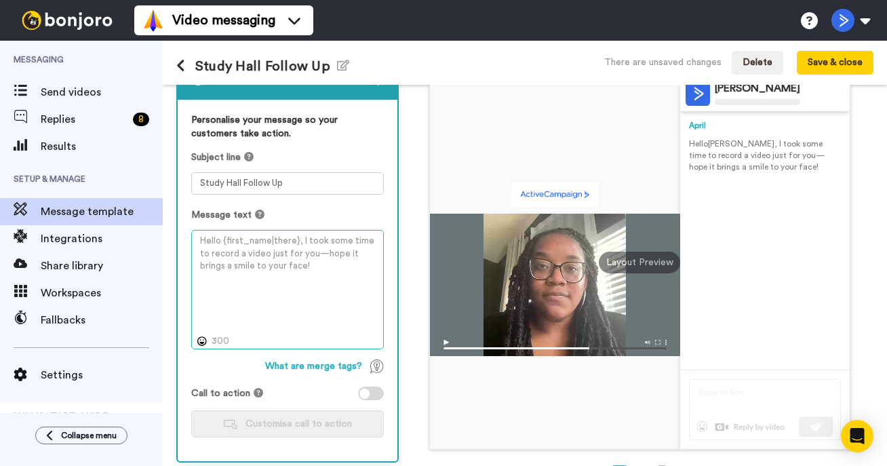
click at [313, 283] on textarea at bounding box center [287, 289] width 193 height 119
drag, startPoint x: 340, startPoint y: 263, endPoint x: 235, endPoint y: 243, distance: 107.7
click at [235, 243] on textarea at bounding box center [287, 289] width 193 height 119
drag, startPoint x: 224, startPoint y: 239, endPoint x: 296, endPoint y: 243, distance: 72.0
click at [296, 243] on textarea at bounding box center [287, 289] width 193 height 119
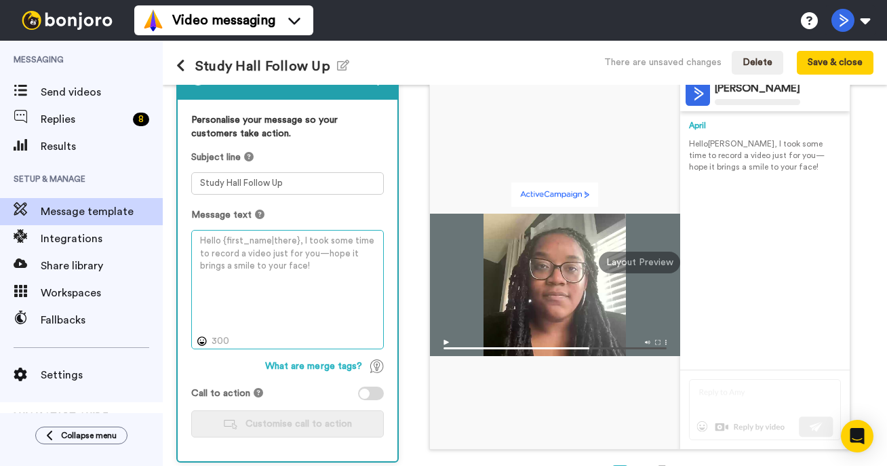
drag, startPoint x: 296, startPoint y: 243, endPoint x: 231, endPoint y: 240, distance: 65.8
click at [231, 240] on textarea at bounding box center [287, 289] width 193 height 119
drag, startPoint x: 272, startPoint y: 241, endPoint x: 292, endPoint y: 241, distance: 20.3
click at [292, 241] on textarea at bounding box center [287, 289] width 193 height 119
click at [325, 274] on textarea at bounding box center [287, 289] width 193 height 119
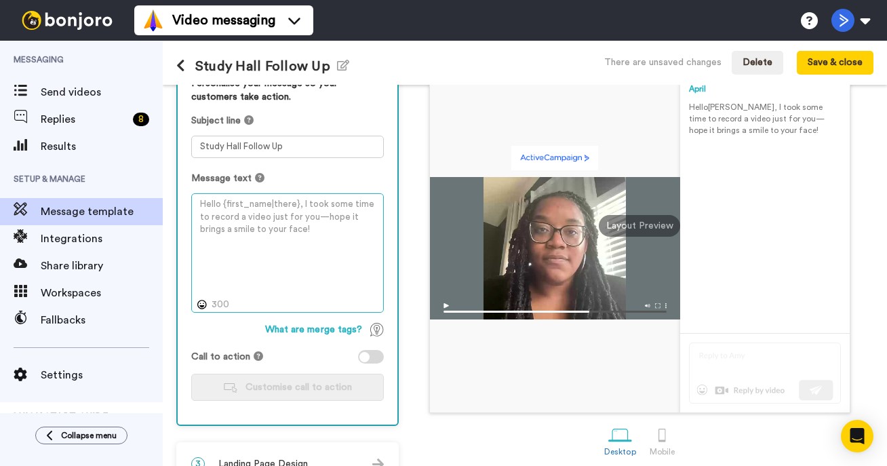
scroll to position [163, 0]
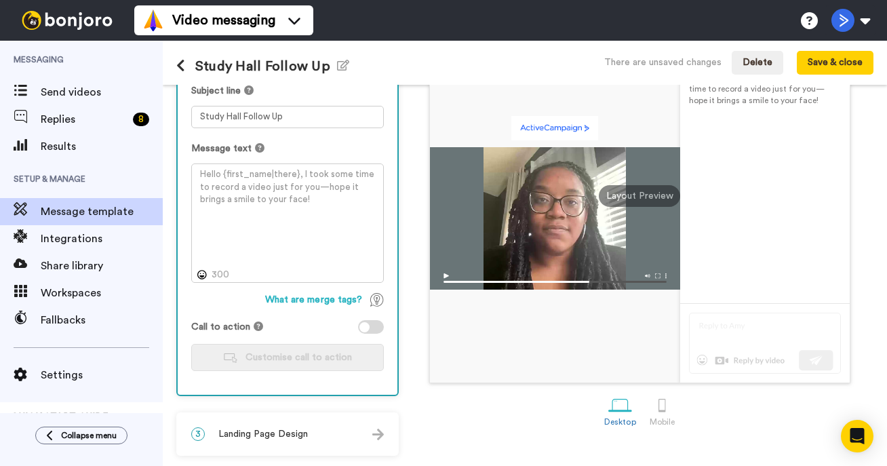
click at [365, 327] on div at bounding box center [364, 327] width 10 height 10
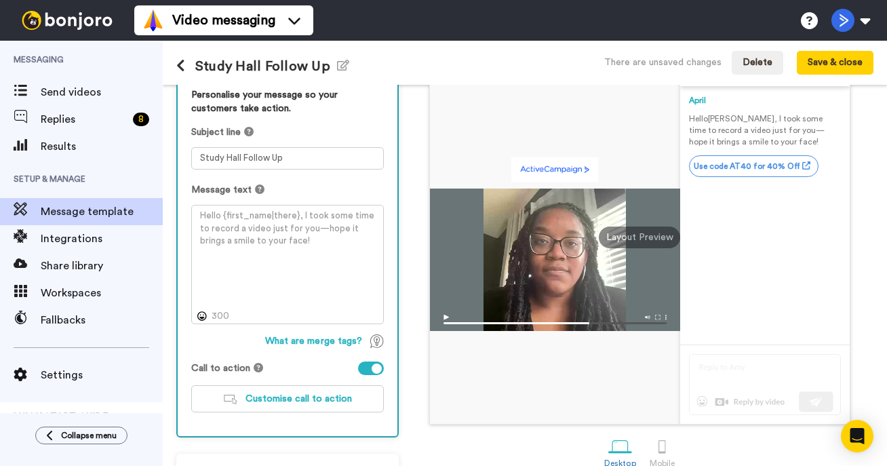
scroll to position [121, 0]
click at [372, 372] on div at bounding box center [371, 369] width 26 height 14
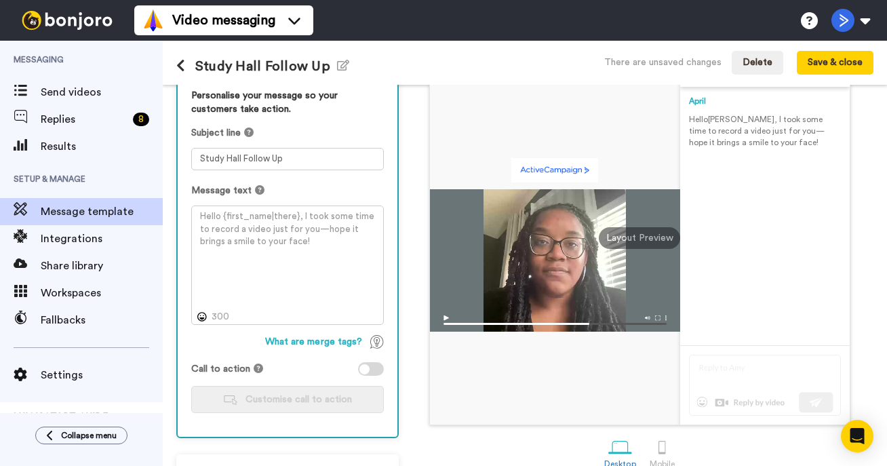
scroll to position [163, 0]
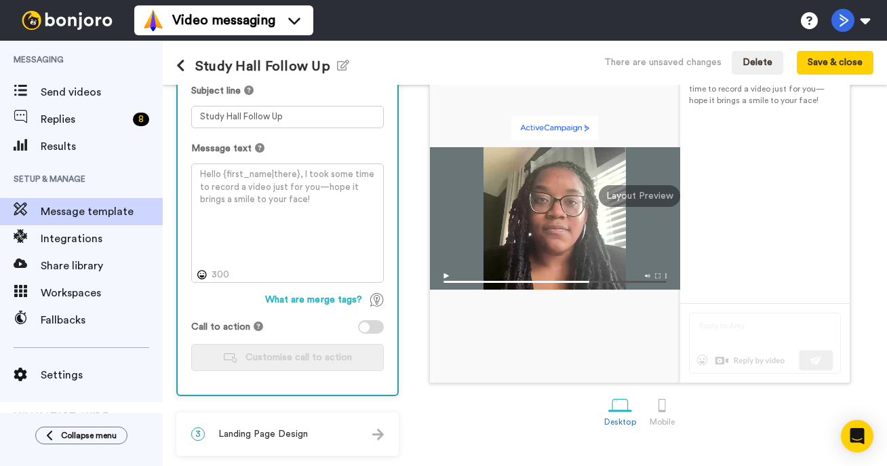
click at [297, 429] on span "Landing Page Design" at bounding box center [263, 434] width 90 height 14
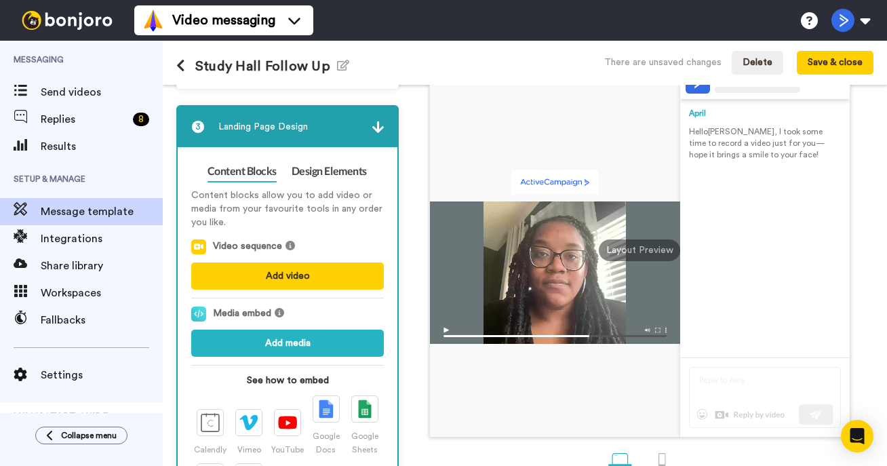
scroll to position [110, 0]
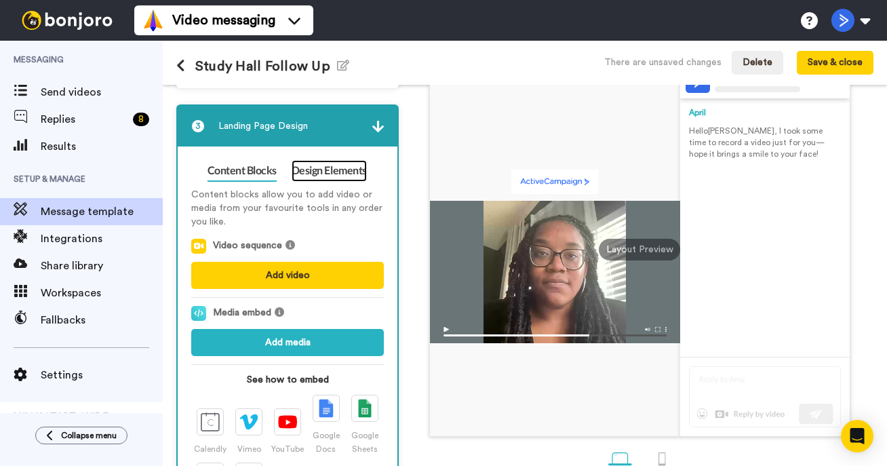
click at [342, 172] on link "Design Elements" at bounding box center [329, 171] width 75 height 22
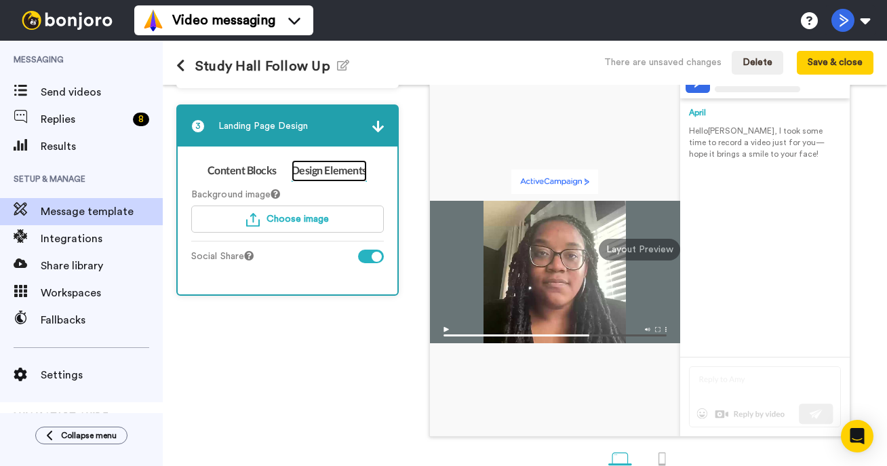
scroll to position [142, 0]
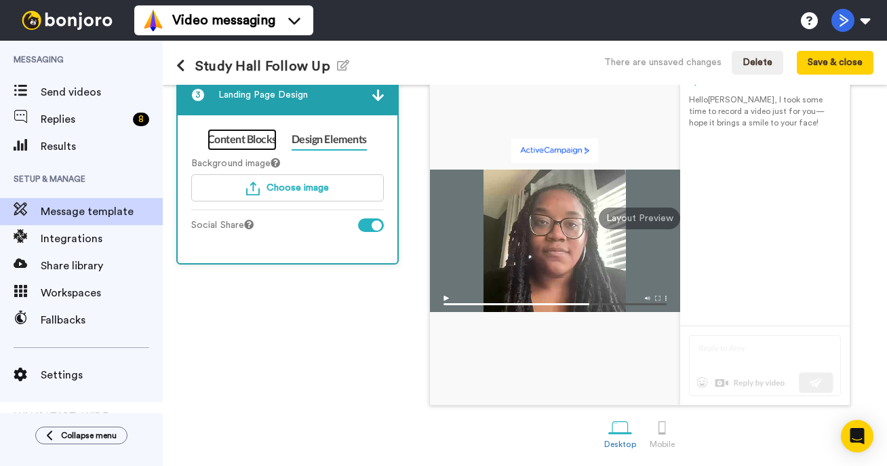
click at [265, 132] on link "Content Blocks" at bounding box center [241, 140] width 69 height 22
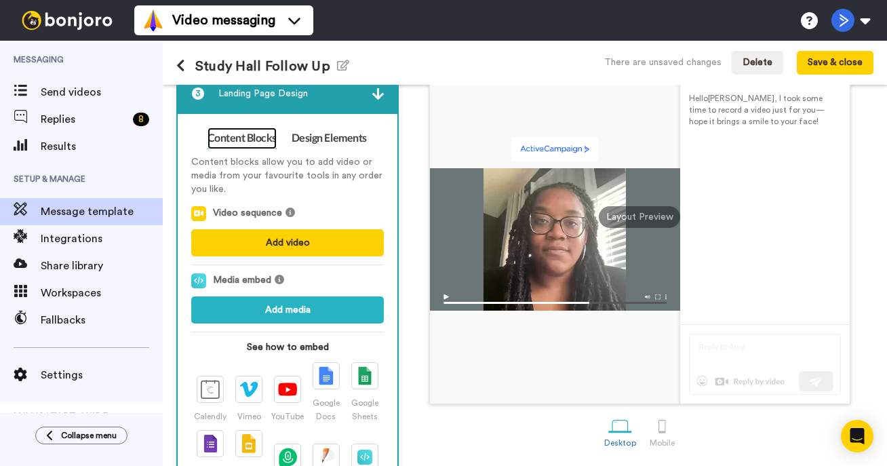
scroll to position [220, 0]
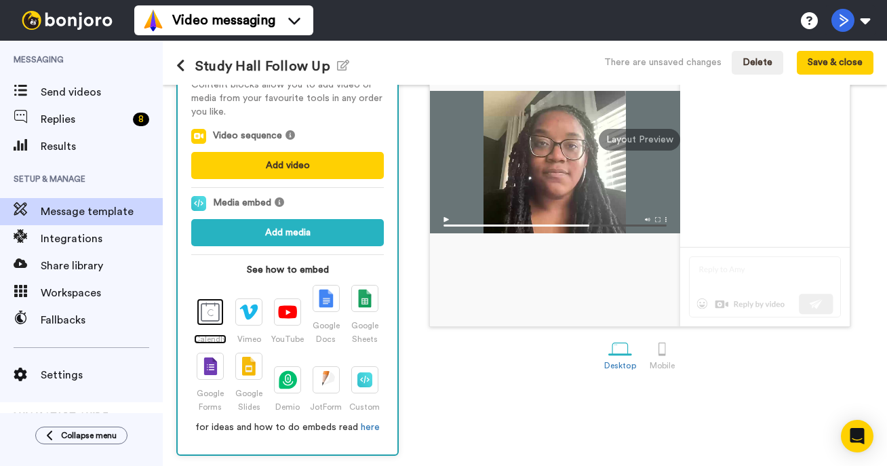
click at [211, 304] on img at bounding box center [210, 311] width 19 height 19
click at [179, 71] on icon at bounding box center [180, 66] width 9 height 14
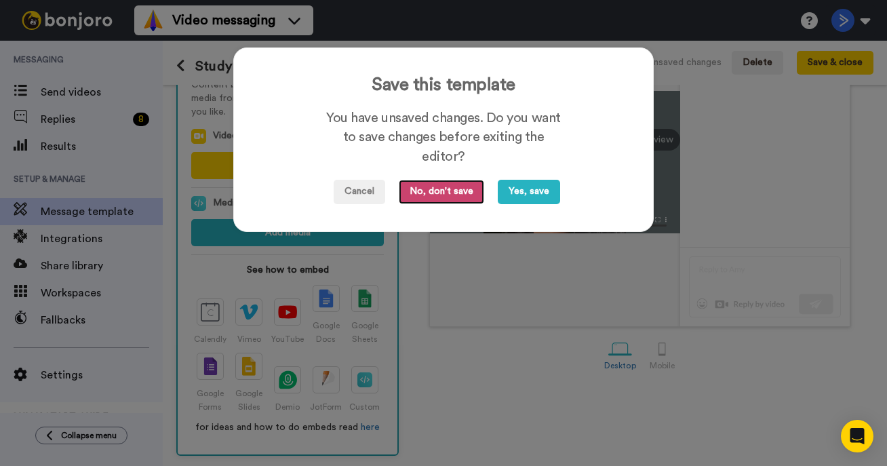
click at [444, 193] on button "No, don't save" at bounding box center [441, 192] width 85 height 24
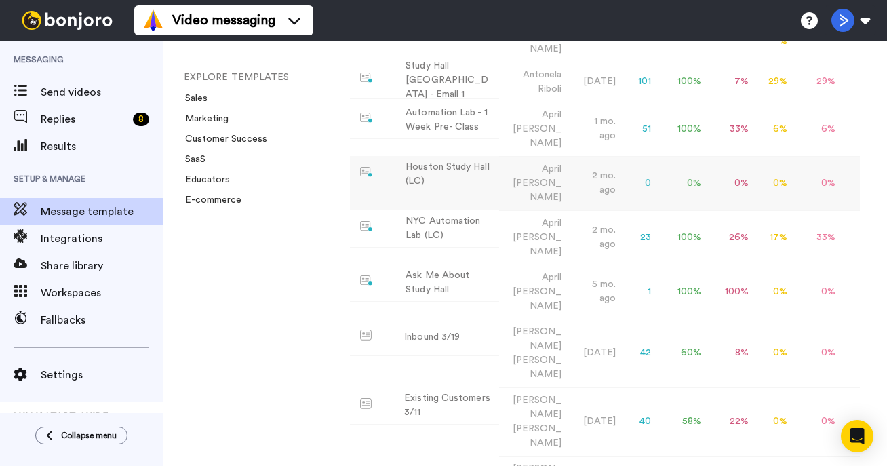
scroll to position [209, 0]
click at [428, 267] on div "Ask Me About Study Hall" at bounding box center [449, 281] width 88 height 28
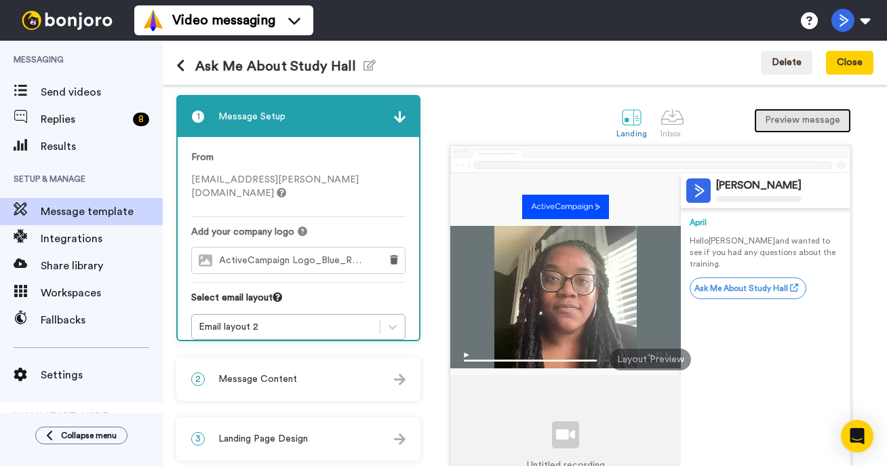
click at [791, 114] on button "Preview message" at bounding box center [802, 120] width 97 height 24
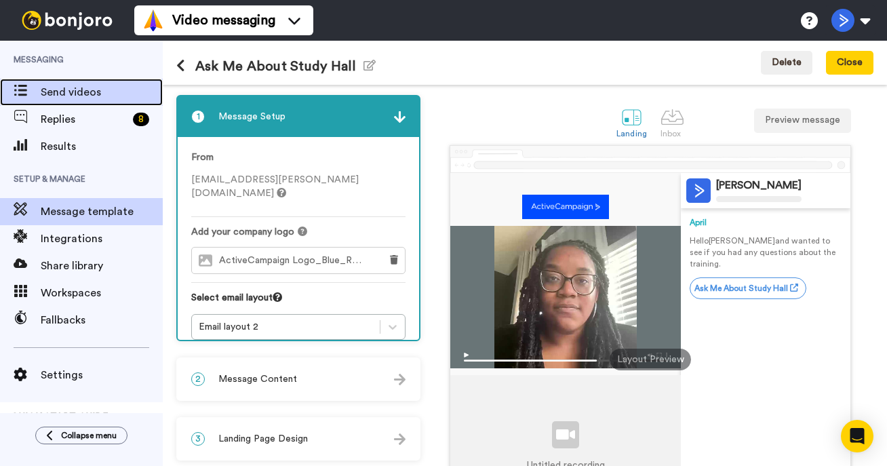
click at [91, 92] on span "Send videos" at bounding box center [102, 92] width 122 height 16
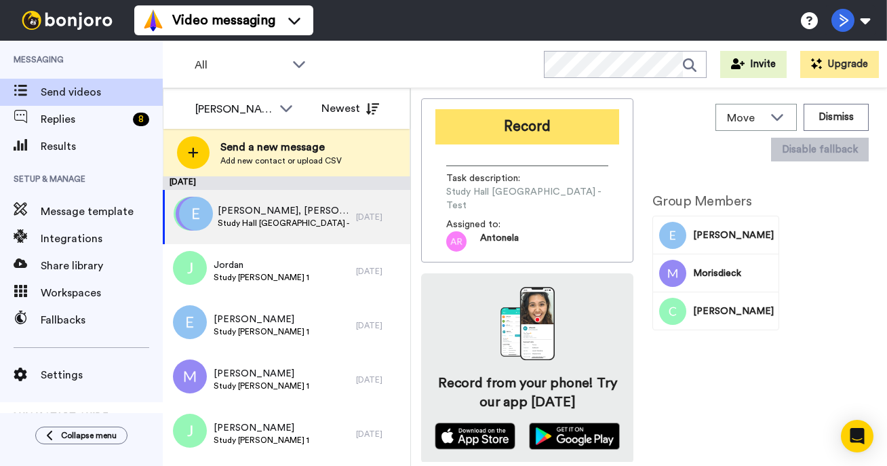
click at [551, 125] on button "Record" at bounding box center [527, 126] width 184 height 35
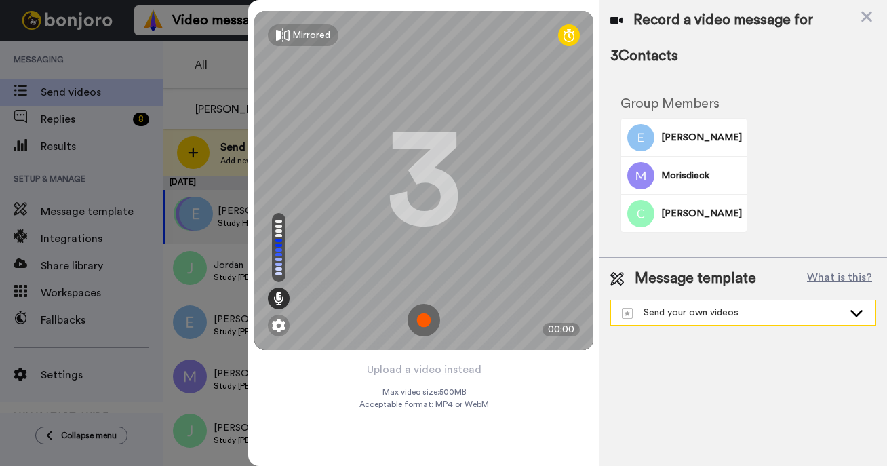
click at [757, 321] on div "Send your own videos" at bounding box center [743, 312] width 264 height 24
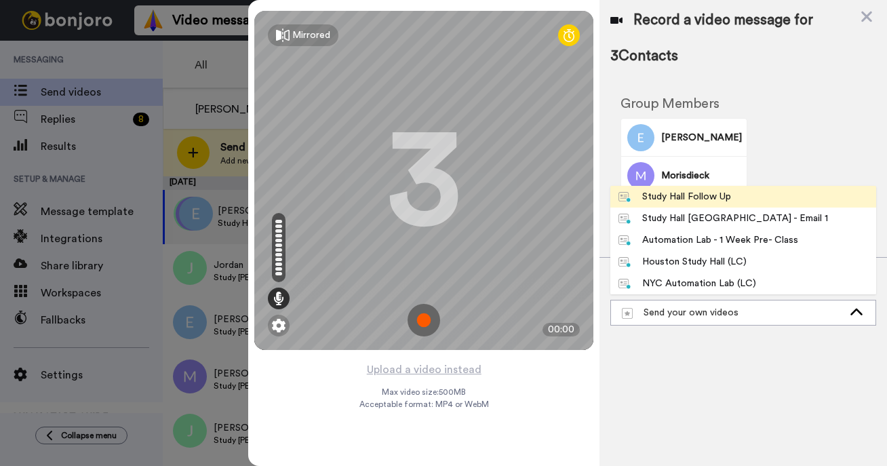
click at [736, 197] on span "Study Hall Follow Up" at bounding box center [674, 197] width 129 height 14
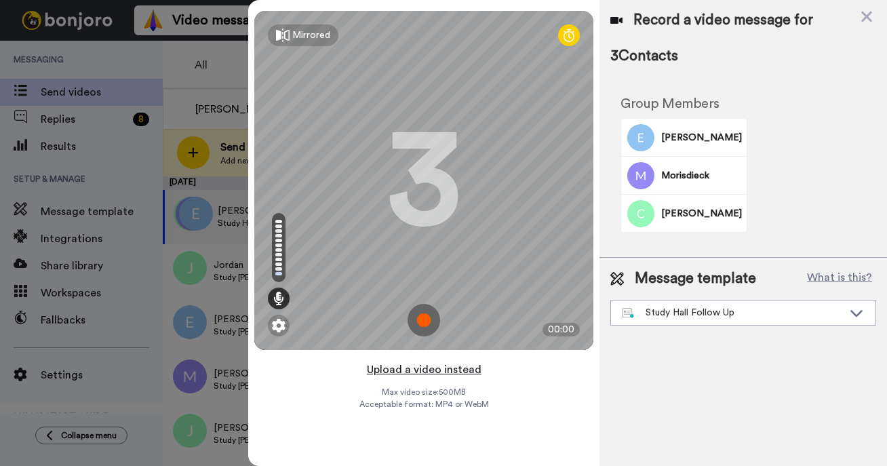
click at [426, 368] on button "Upload a video instead" at bounding box center [424, 370] width 123 height 18
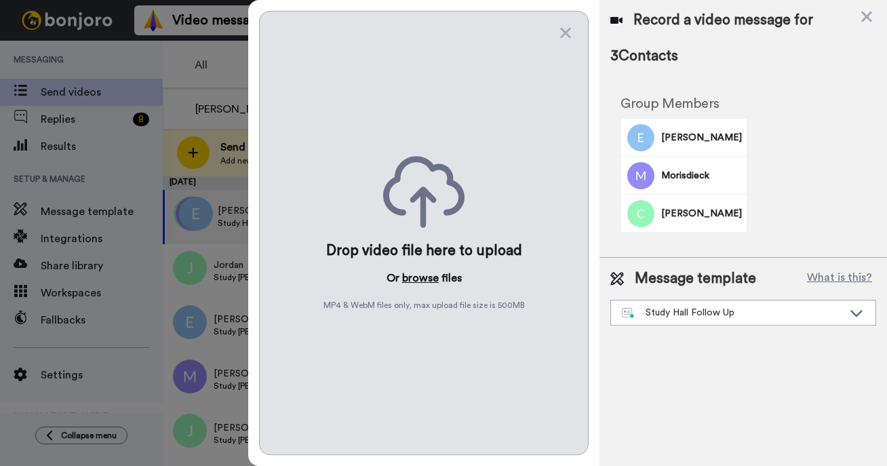
click at [422, 271] on button "browse" at bounding box center [420, 278] width 37 height 16
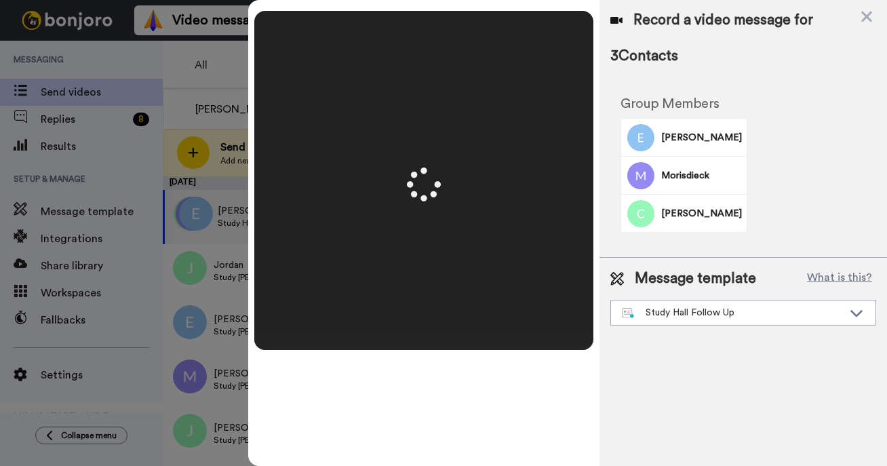
click at [378, 258] on video at bounding box center [424, 180] width 678 height 339
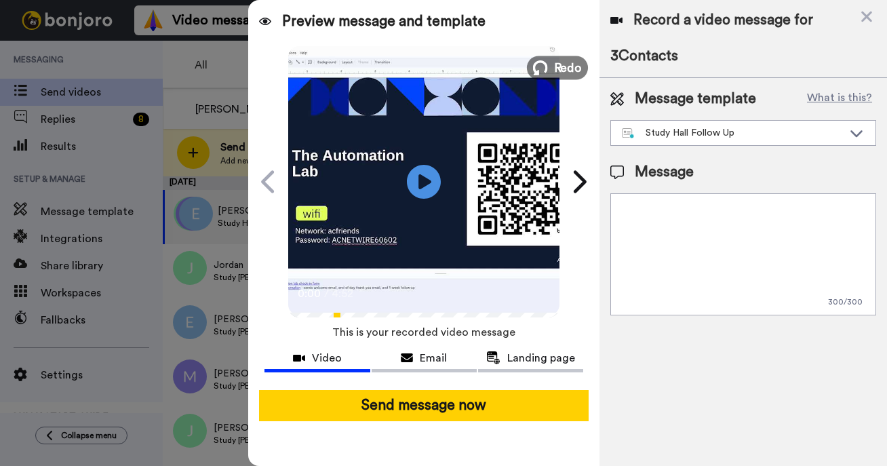
click at [551, 71] on button "Redo" at bounding box center [557, 68] width 61 height 24
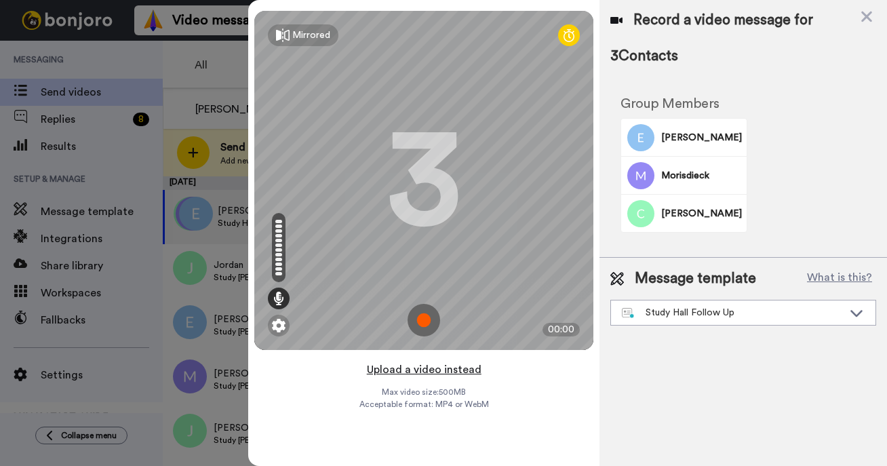
click at [411, 363] on button "Upload a video instead" at bounding box center [424, 370] width 123 height 18
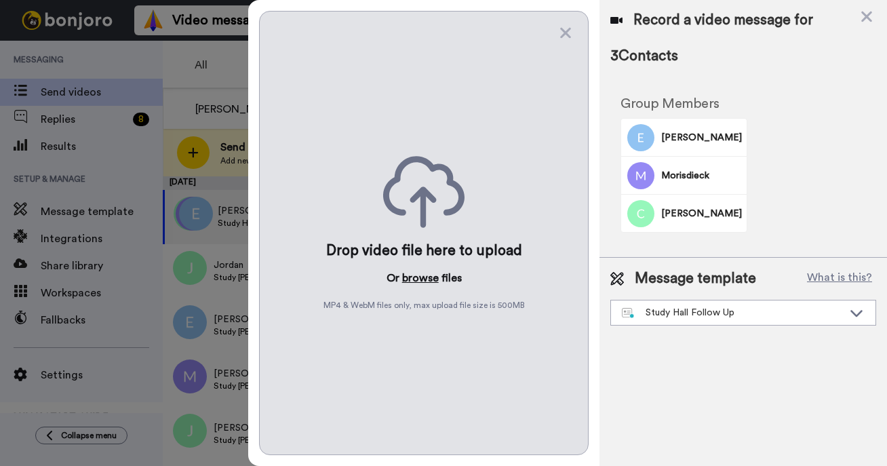
click at [424, 276] on button "browse" at bounding box center [420, 278] width 37 height 16
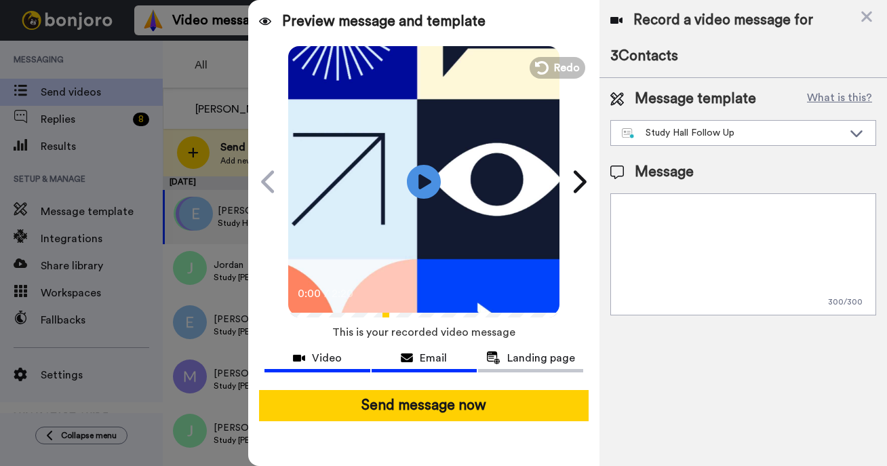
click at [426, 357] on span "Email" at bounding box center [433, 358] width 27 height 16
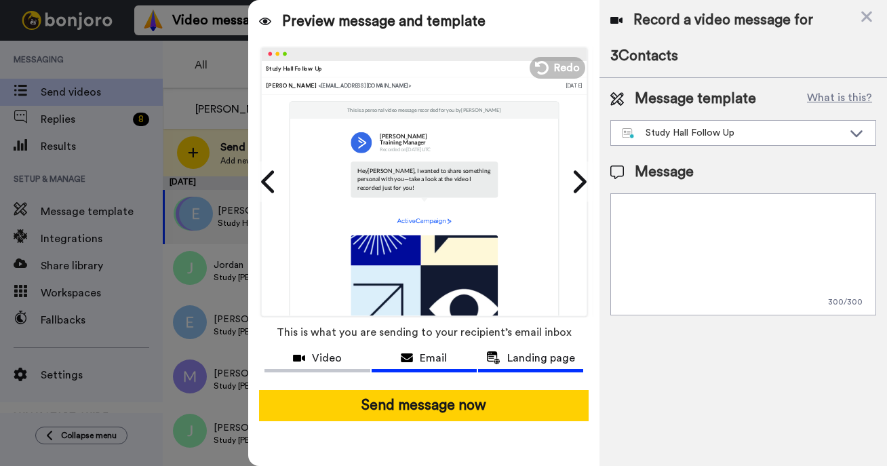
click at [530, 359] on span "Landing page" at bounding box center [541, 358] width 68 height 16
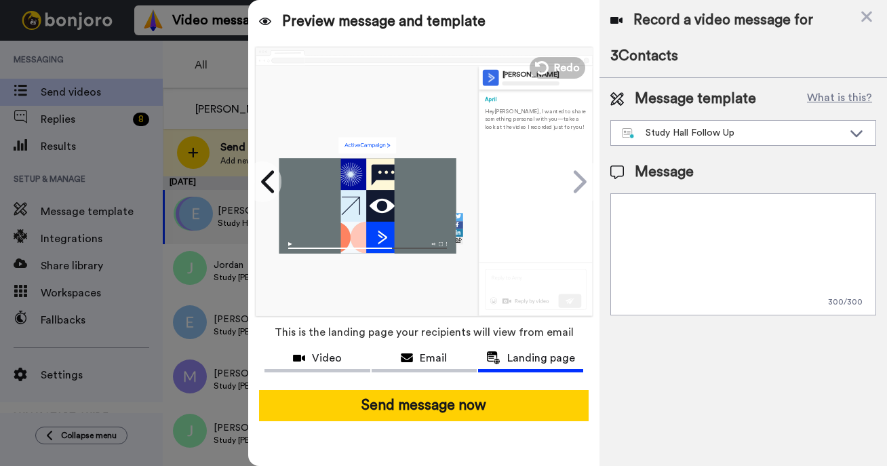
click at [763, 226] on textarea at bounding box center [743, 254] width 266 height 122
click at [700, 127] on div "Study Hall Follow Up" at bounding box center [732, 133] width 221 height 14
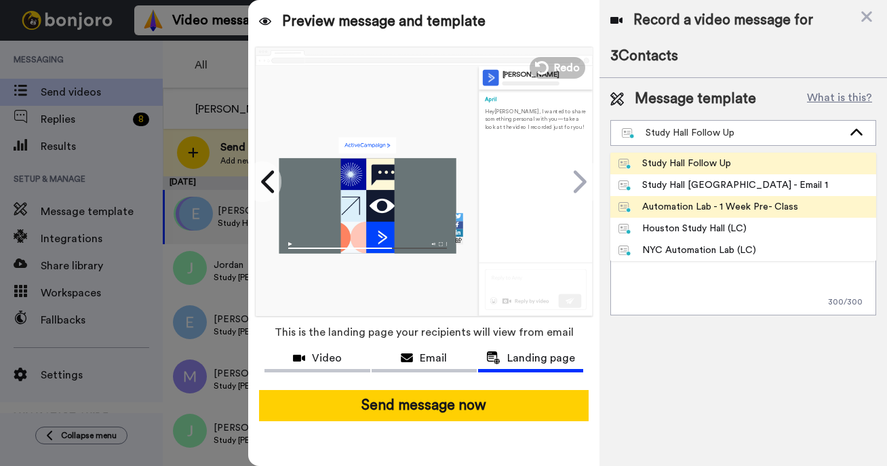
click at [730, 207] on div "Automation Lab - 1 Week Pre- Class" at bounding box center [708, 207] width 180 height 14
type textarea "Hi {first_name|there}! I'm your ActiveCampaign Automation Lab trainer - nice to…"
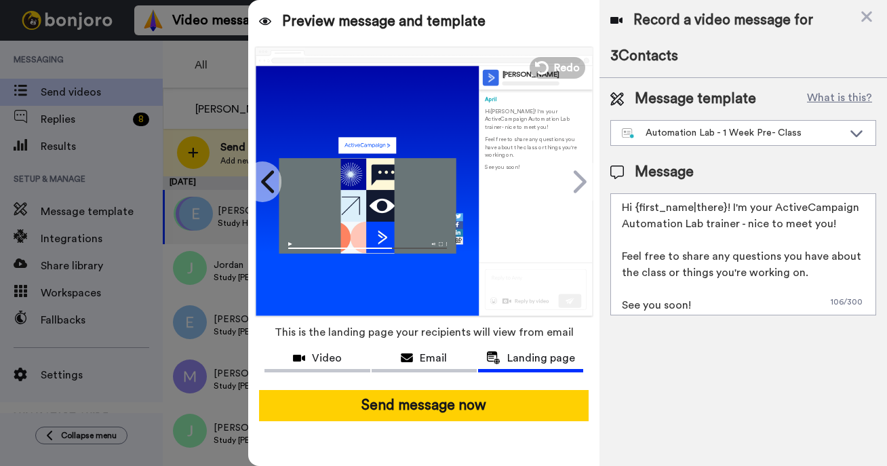
drag, startPoint x: 721, startPoint y: 210, endPoint x: 653, endPoint y: 207, distance: 68.5
click at [653, 208] on textarea "Hi {first_name|there}! I'm your ActiveCampaign Automation Lab trainer - nice to…" at bounding box center [743, 254] width 266 height 122
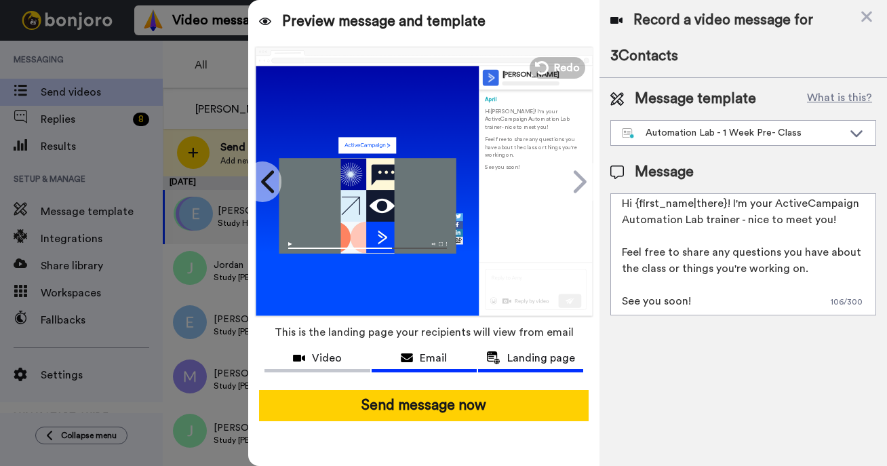
click at [416, 361] on div "Email" at bounding box center [424, 358] width 105 height 16
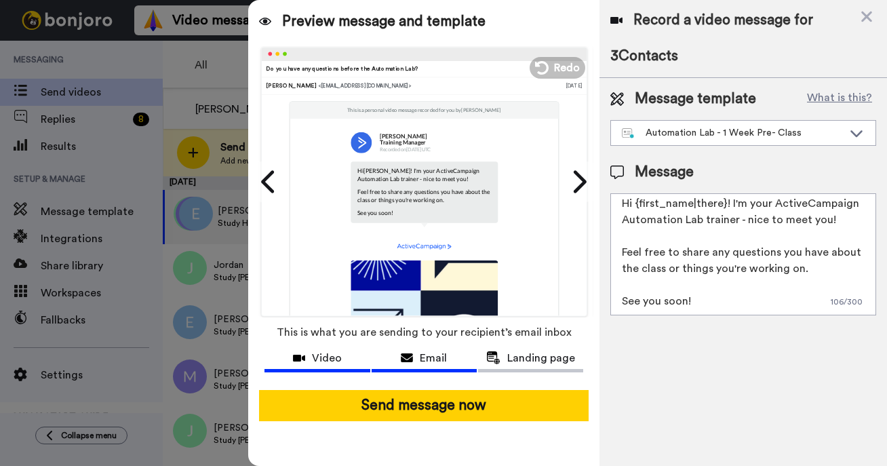
click at [344, 357] on div "Video" at bounding box center [316, 358] width 105 height 16
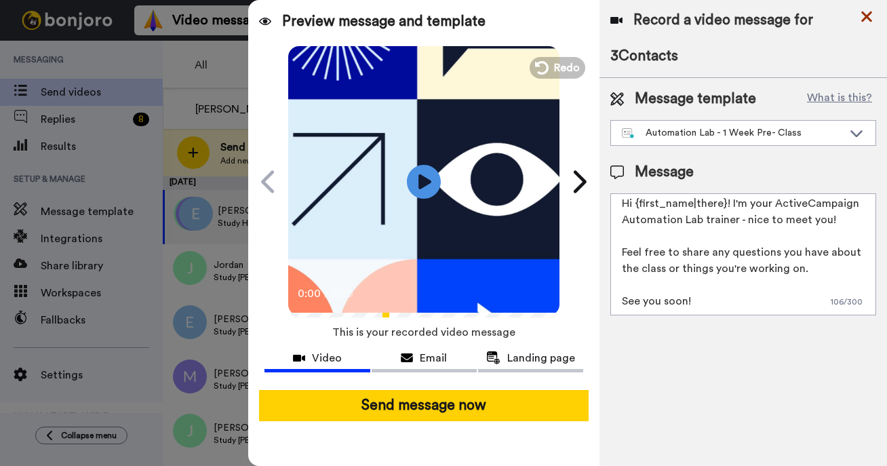
click at [861, 16] on icon at bounding box center [867, 16] width 14 height 17
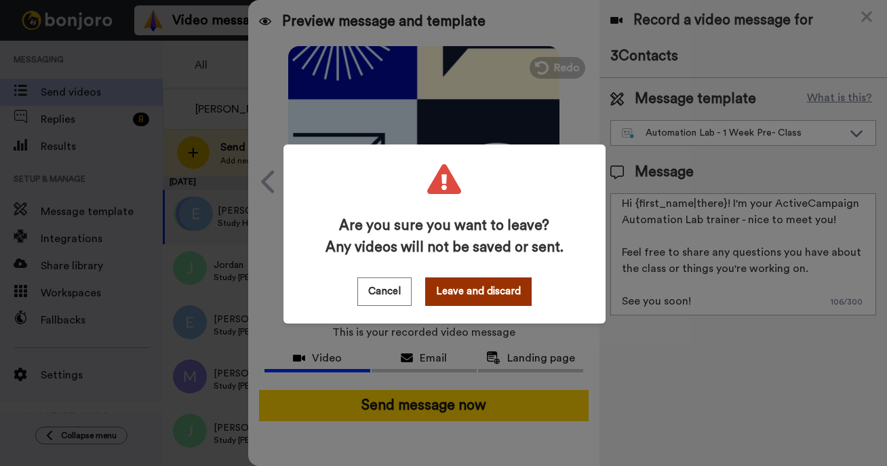
click at [471, 291] on button "Leave and discard" at bounding box center [478, 291] width 106 height 28
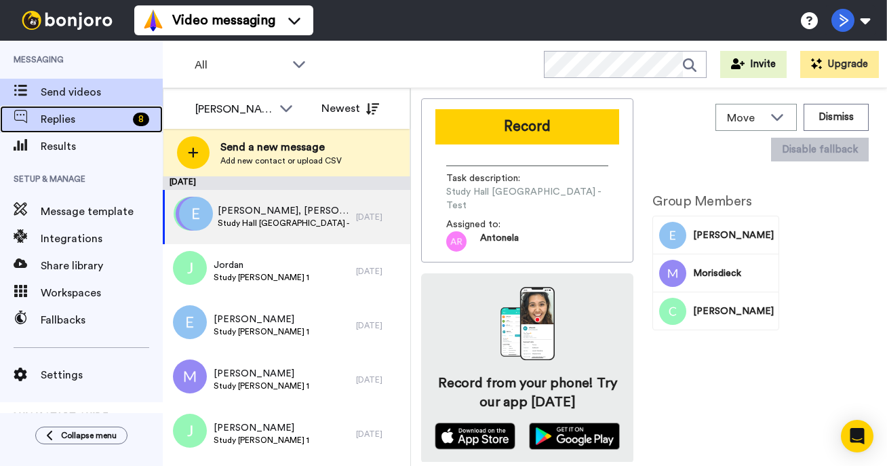
click at [52, 120] on span "Replies" at bounding box center [84, 119] width 87 height 16
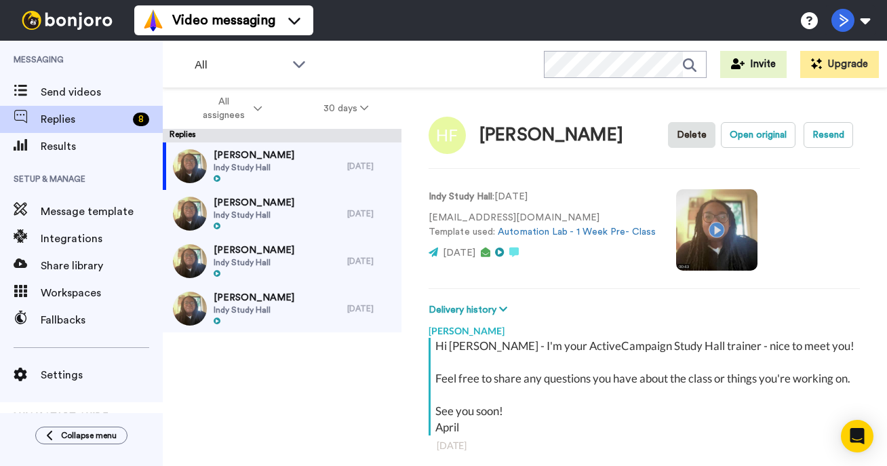
scroll to position [47, 0]
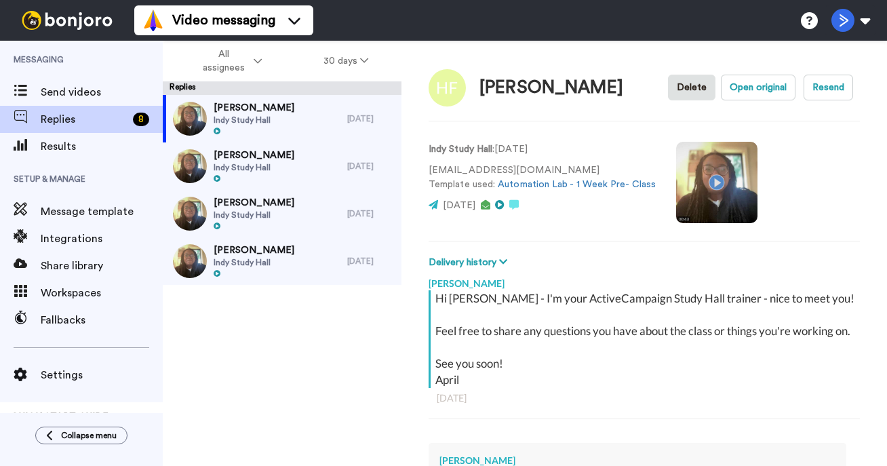
type textarea "x"
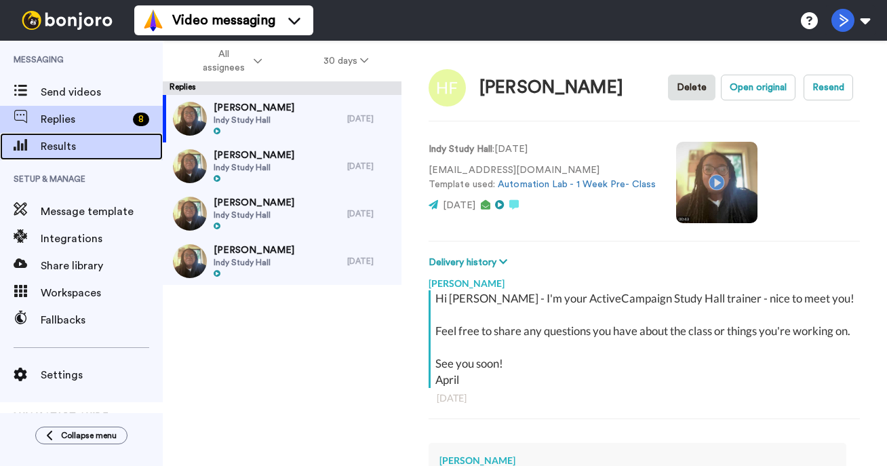
click at [118, 153] on span "Results" at bounding box center [102, 146] width 122 height 16
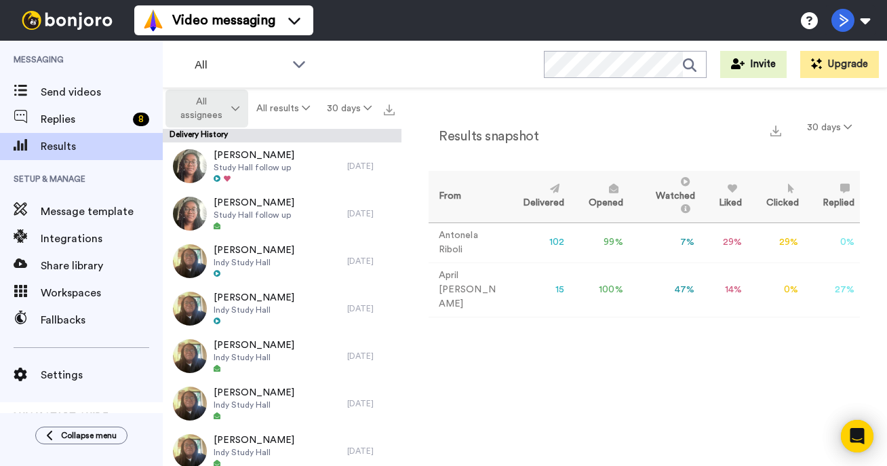
click at [231, 104] on button "All assignees" at bounding box center [206, 109] width 83 height 38
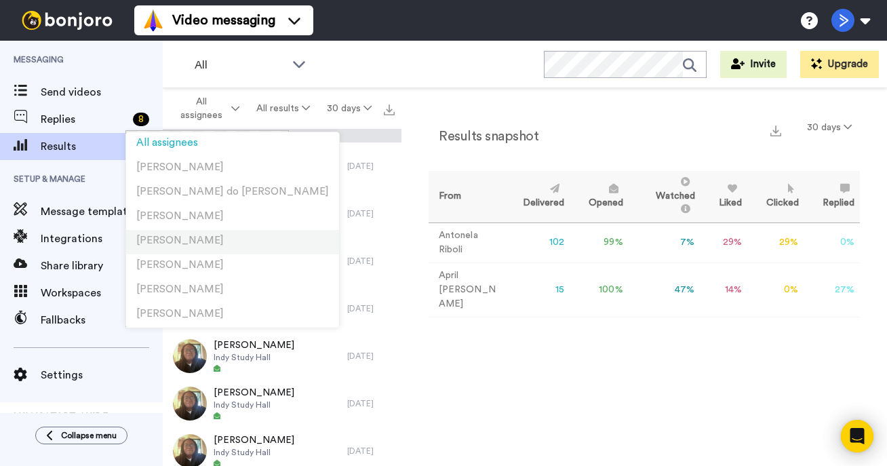
drag, startPoint x: 235, startPoint y: 191, endPoint x: 222, endPoint y: 245, distance: 55.1
click at [222, 245] on div "All assignees April Terry Julia Von Linsingen do Amaral Danny McCarthy Antonela…" at bounding box center [232, 266] width 213 height 269
click at [222, 245] on li "[PERSON_NAME]" at bounding box center [232, 242] width 213 height 24
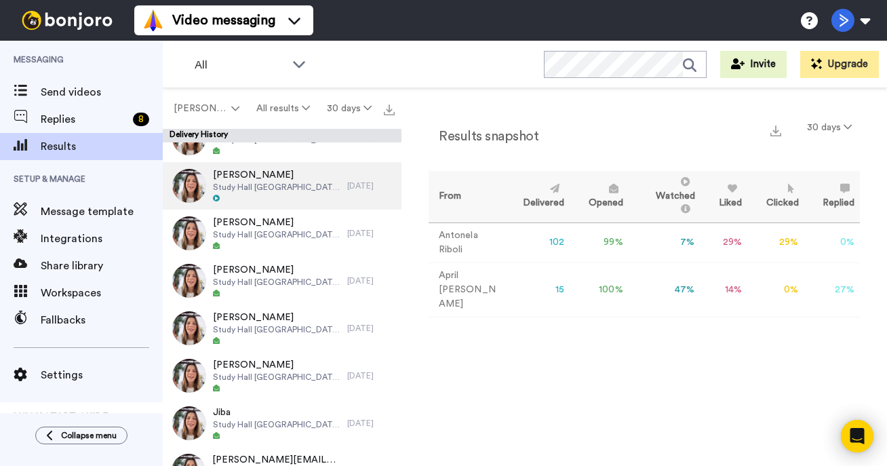
scroll to position [32, 0]
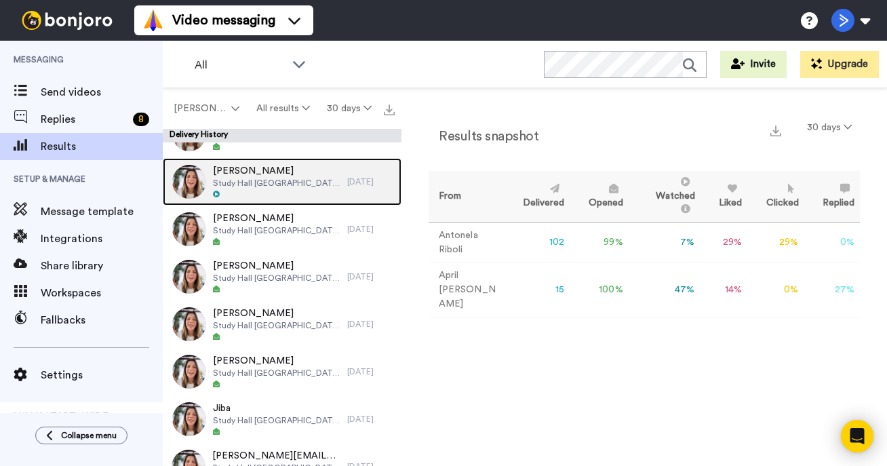
click at [300, 179] on span "Study Hall Costa Rica - Email 1" at bounding box center [276, 183] width 127 height 11
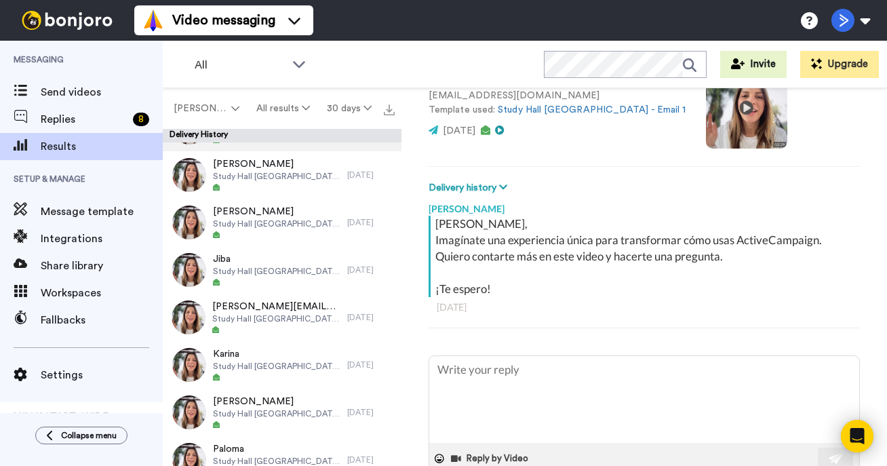
scroll to position [207, 0]
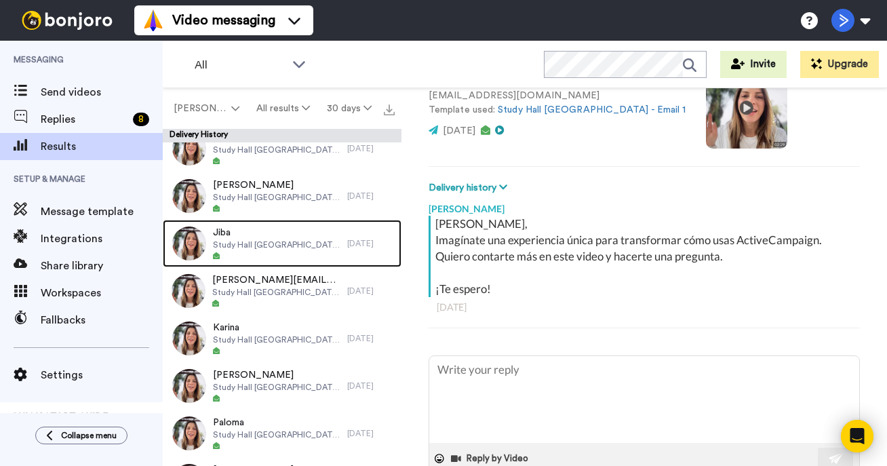
click at [333, 262] on div "Jiba Study Hall Costa Rica - Email 1" at bounding box center [255, 243] width 184 height 47
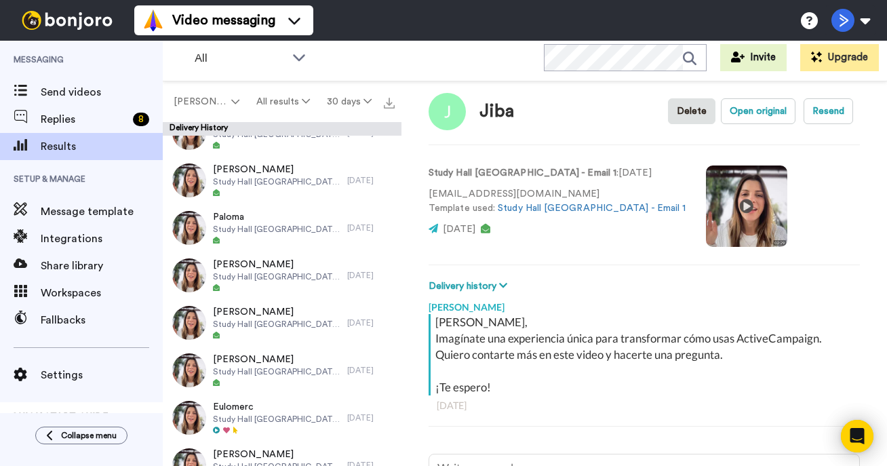
scroll to position [513, 0]
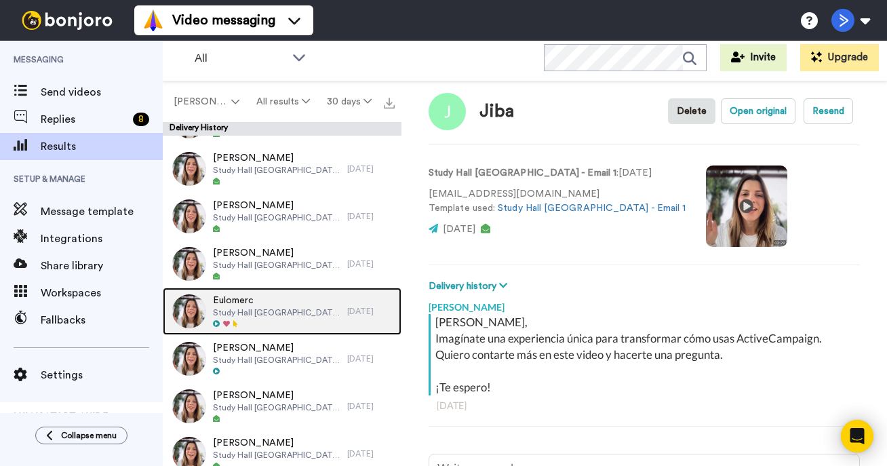
click at [322, 310] on span "Study Hall Costa Rica - Email 1" at bounding box center [276, 312] width 127 height 11
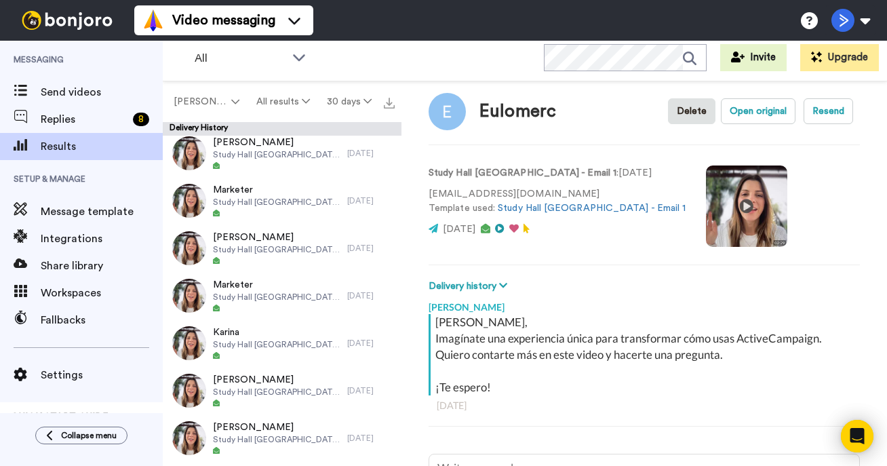
scroll to position [1038, 0]
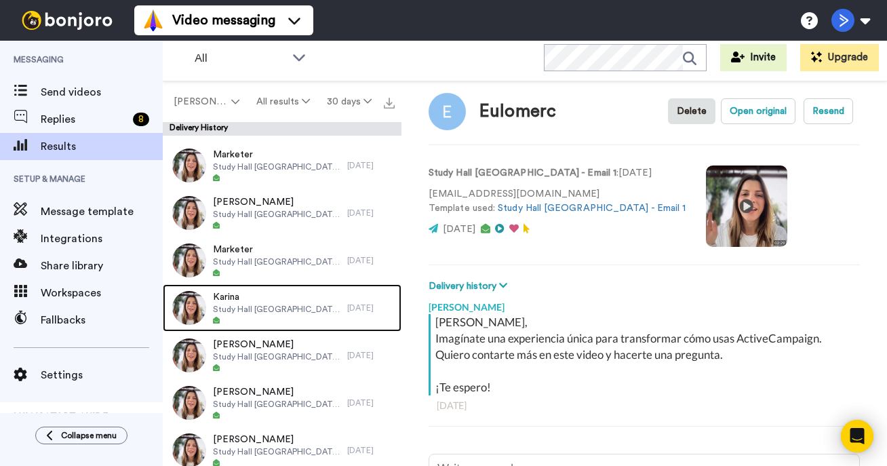
click at [322, 310] on span "Study Hall Costa Rica - Email 1" at bounding box center [276, 309] width 127 height 11
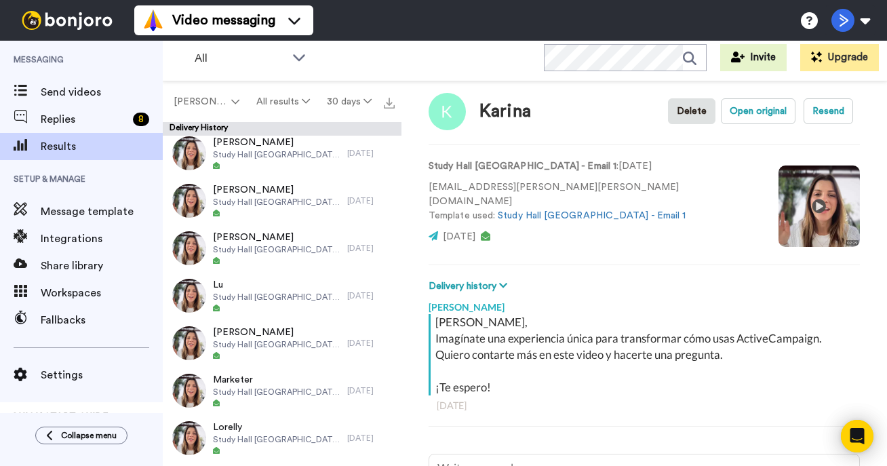
scroll to position [1749, 0]
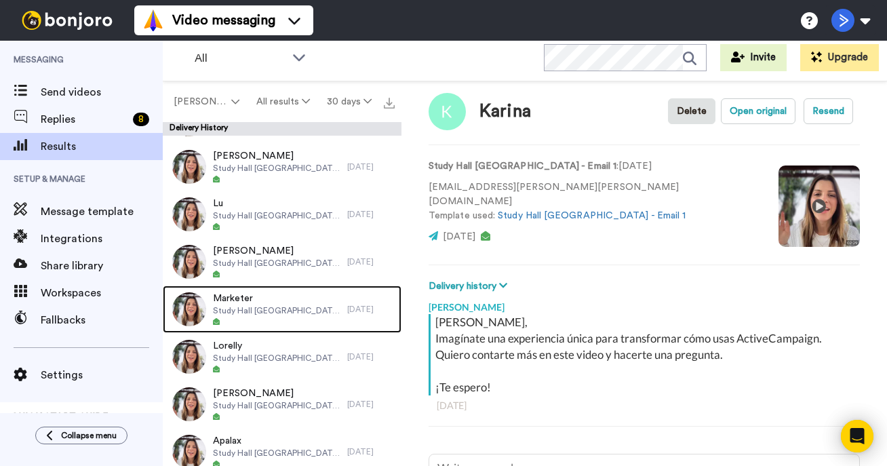
click at [322, 310] on span "Study Hall Costa Rica - Email 1" at bounding box center [276, 310] width 127 height 11
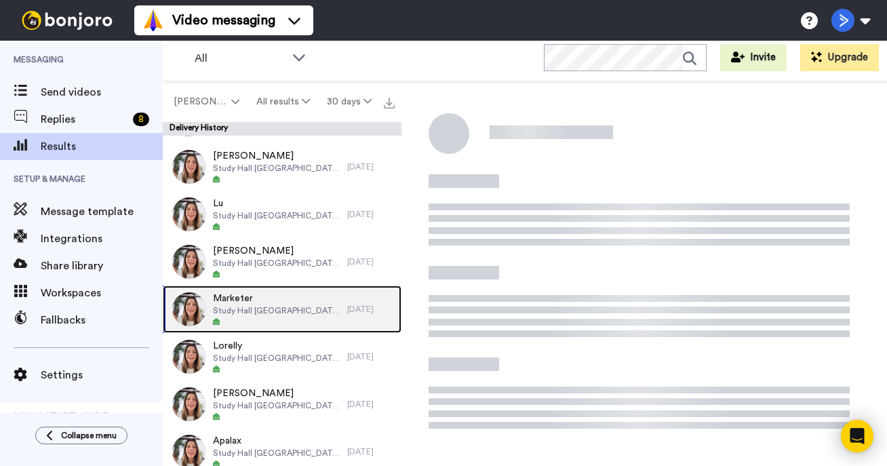
scroll to position [2042, 0]
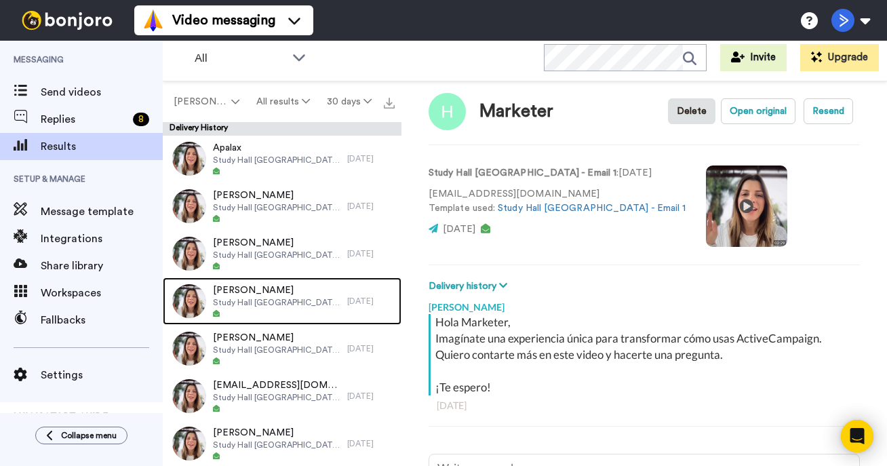
click at [322, 310] on div at bounding box center [276, 313] width 127 height 9
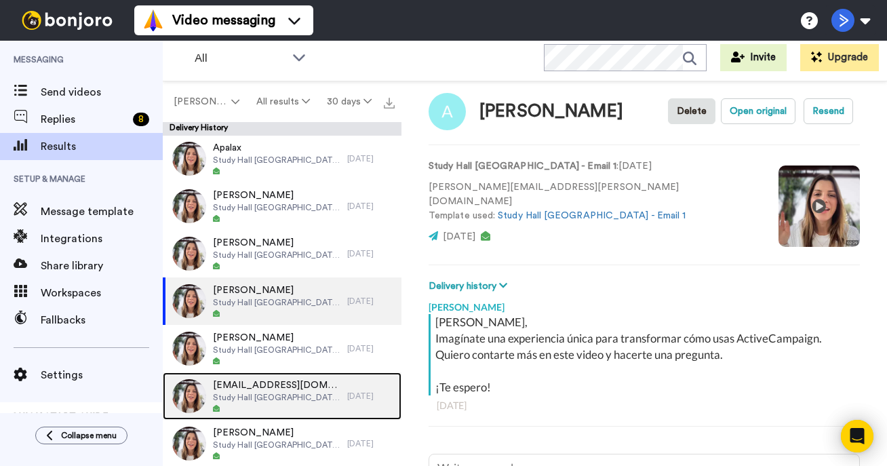
click at [296, 379] on span "ventas@rentahousepanama.site" at bounding box center [276, 385] width 127 height 14
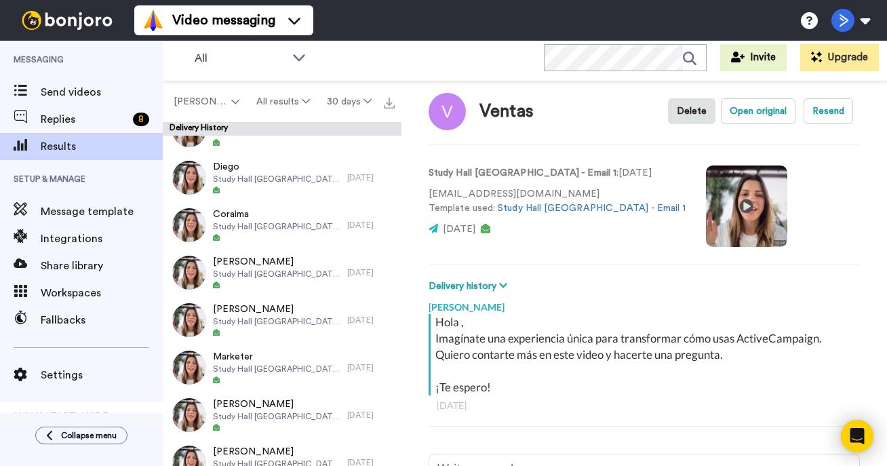
scroll to position [3114, 0]
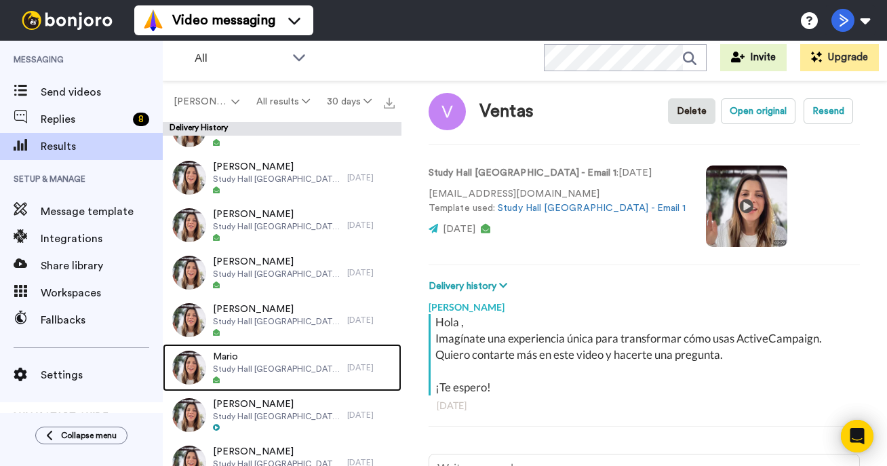
click at [296, 379] on div at bounding box center [276, 380] width 127 height 9
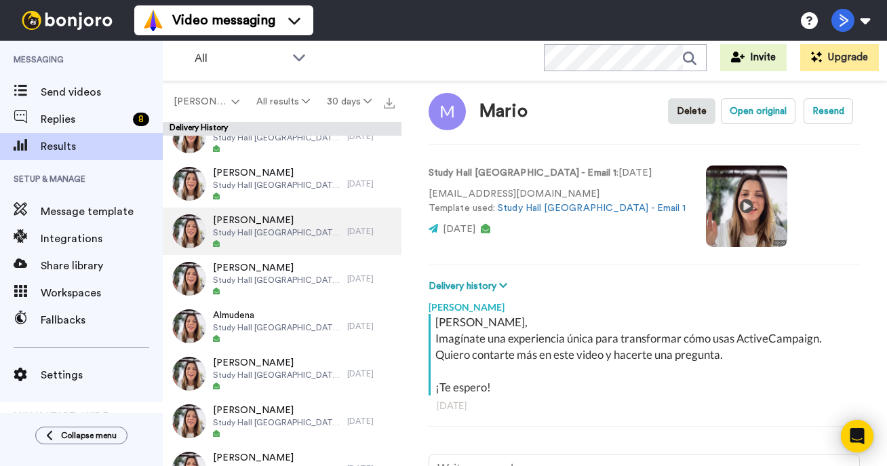
scroll to position [4415, 0]
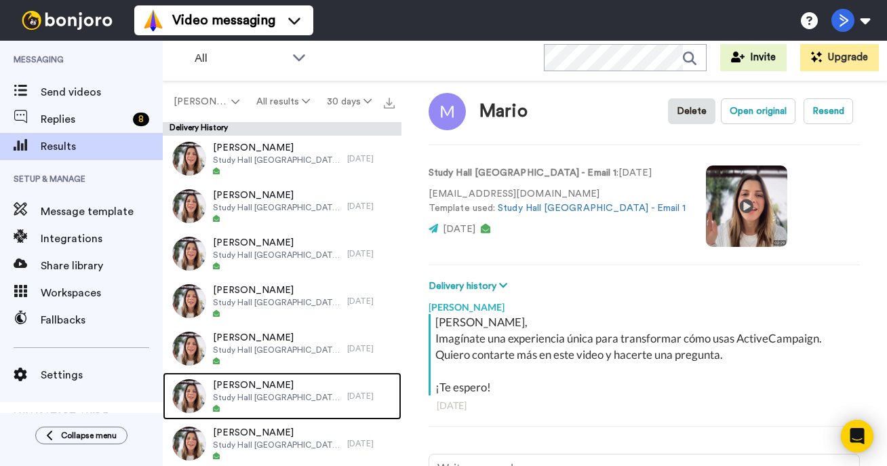
click at [299, 406] on div at bounding box center [276, 408] width 127 height 9
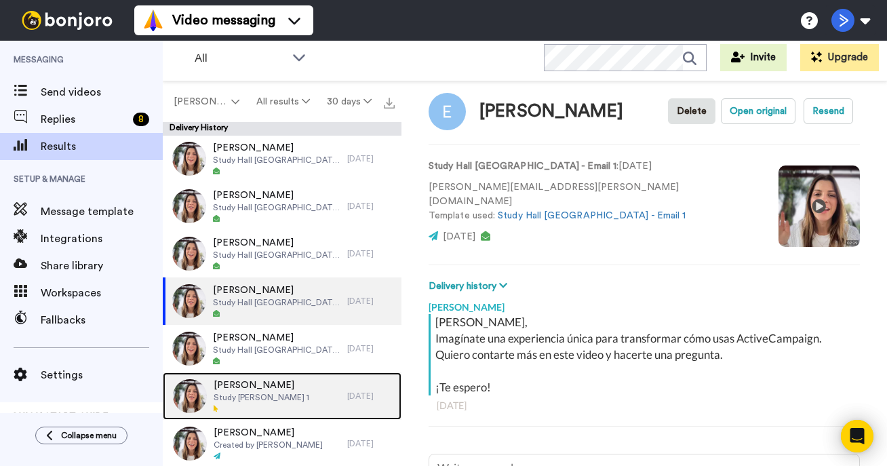
click at [237, 395] on span "Study Hall CR 1" at bounding box center [262, 397] width 96 height 11
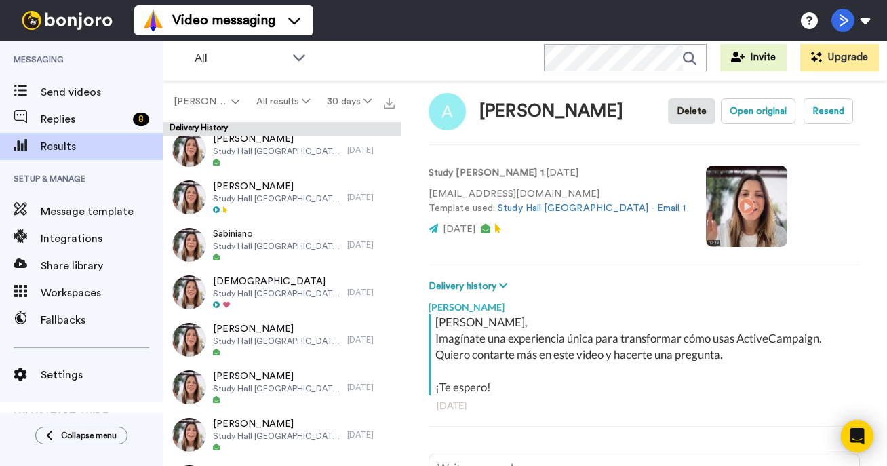
type textarea "x"
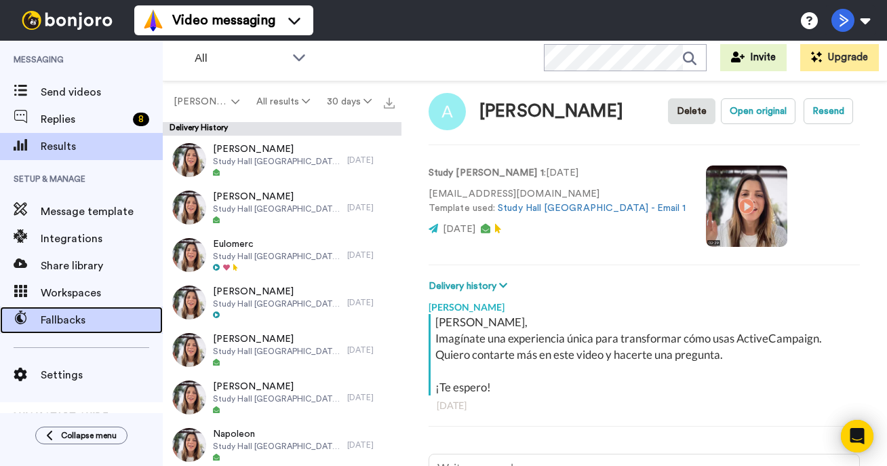
click at [54, 324] on span "Fallbacks" at bounding box center [102, 320] width 122 height 16
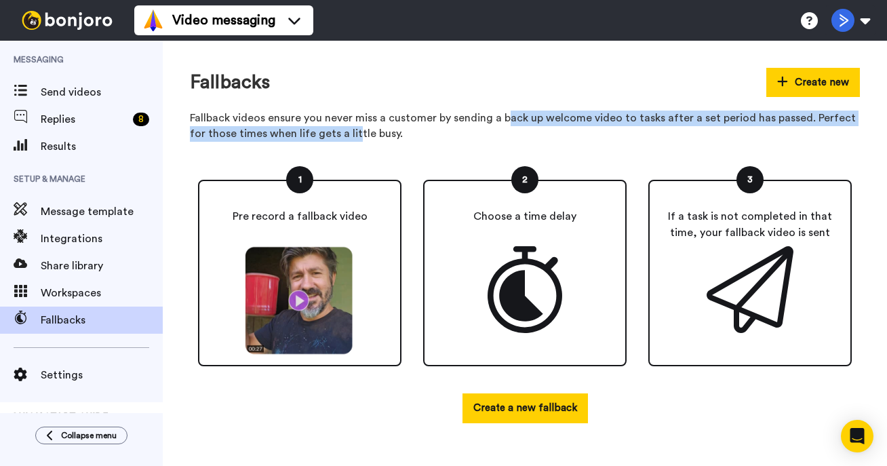
drag, startPoint x: 338, startPoint y: 126, endPoint x: 506, endPoint y: 121, distance: 167.5
click at [506, 121] on p "Fallback videos ensure you never miss a customer by sending a back up welcome v…" at bounding box center [525, 126] width 670 height 31
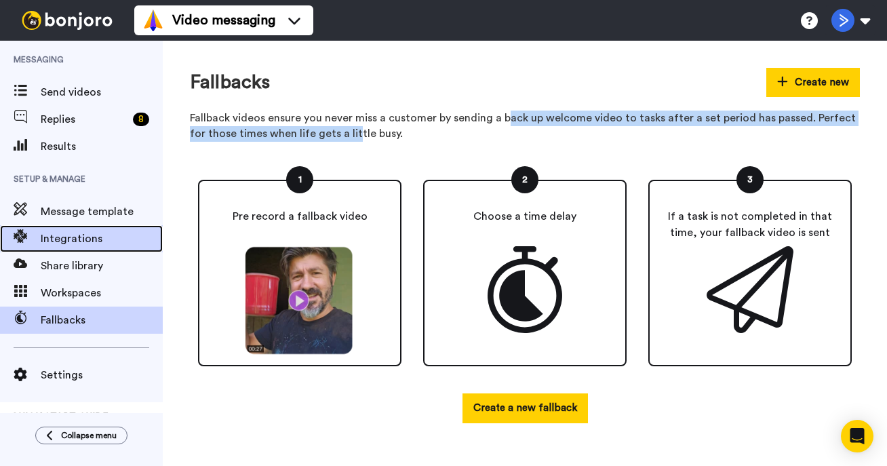
click at [113, 243] on span "Integrations" at bounding box center [102, 239] width 122 height 16
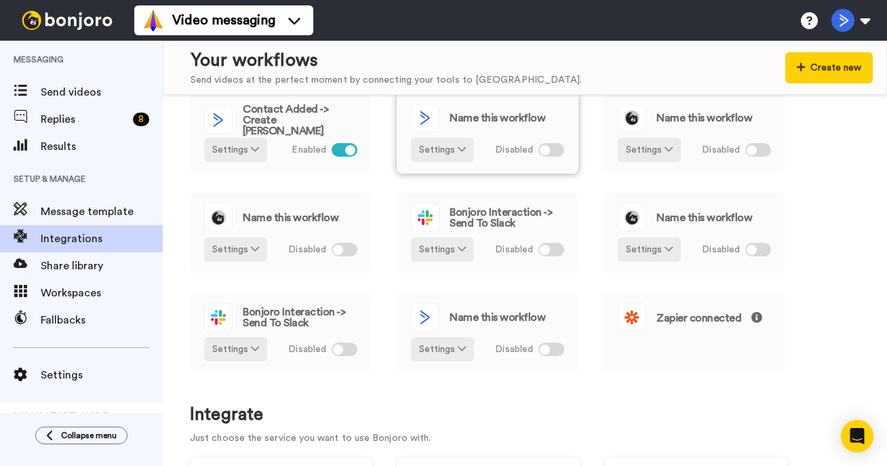
scroll to position [69, 0]
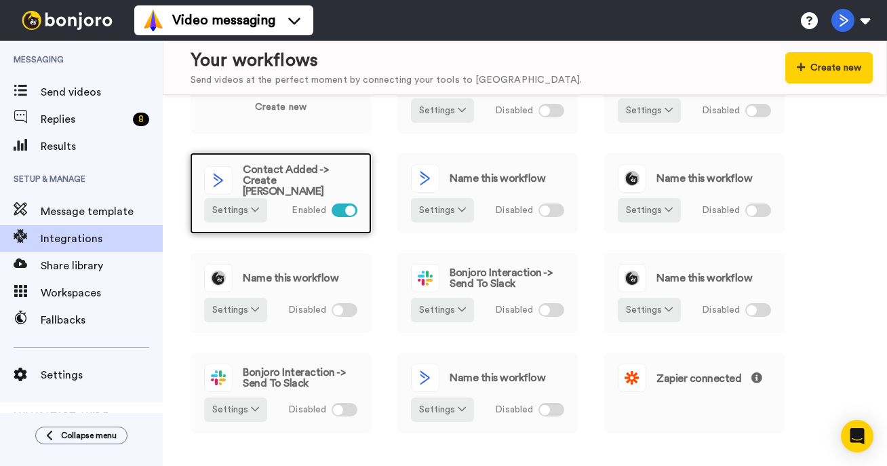
click at [280, 174] on span "Contact Added -> Create [PERSON_NAME]" at bounding box center [300, 180] width 115 height 33
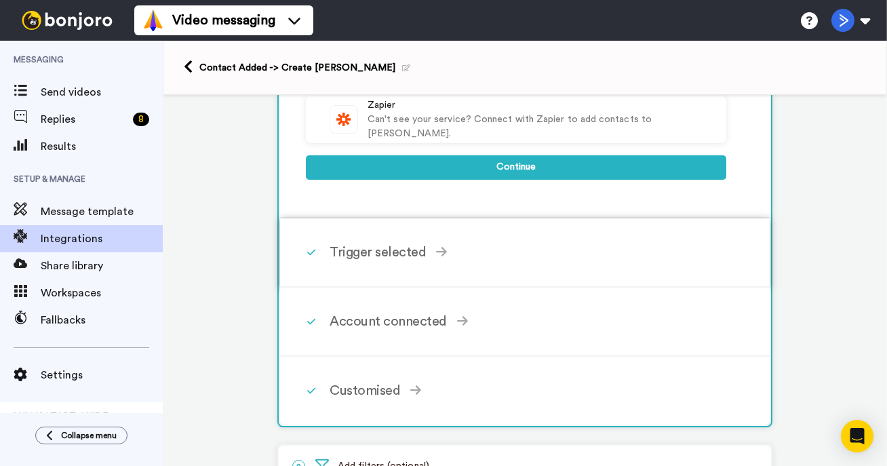
click at [360, 250] on div "Trigger selected" at bounding box center [528, 252] width 397 height 20
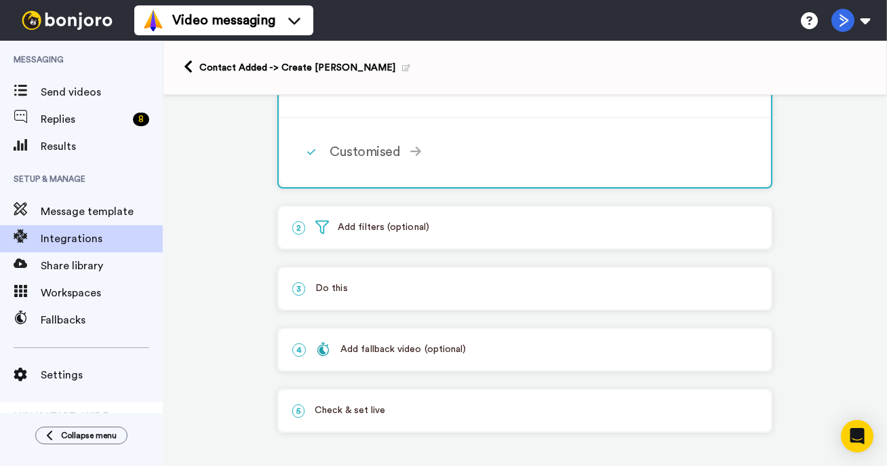
scroll to position [427, 0]
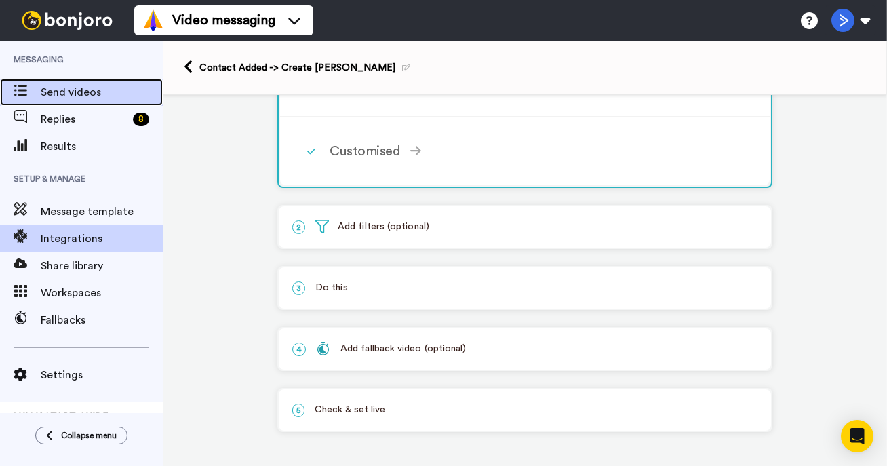
click at [93, 90] on span "Send videos" at bounding box center [102, 92] width 122 height 16
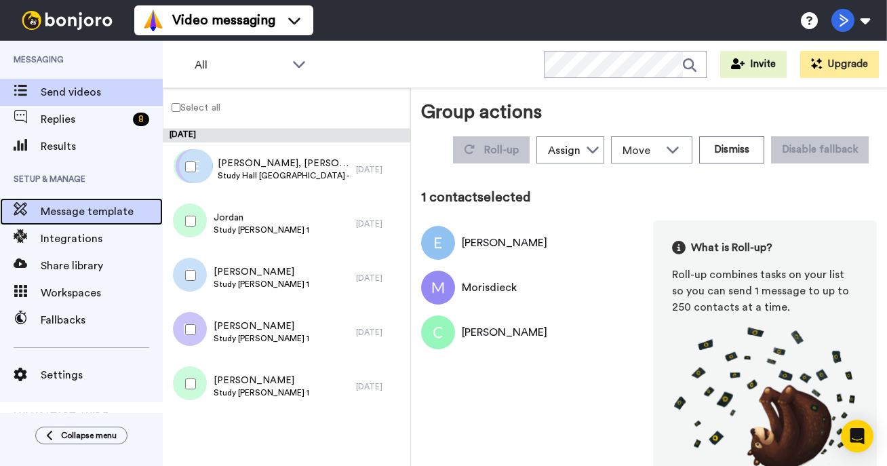
click at [87, 214] on span "Message template" at bounding box center [102, 211] width 122 height 16
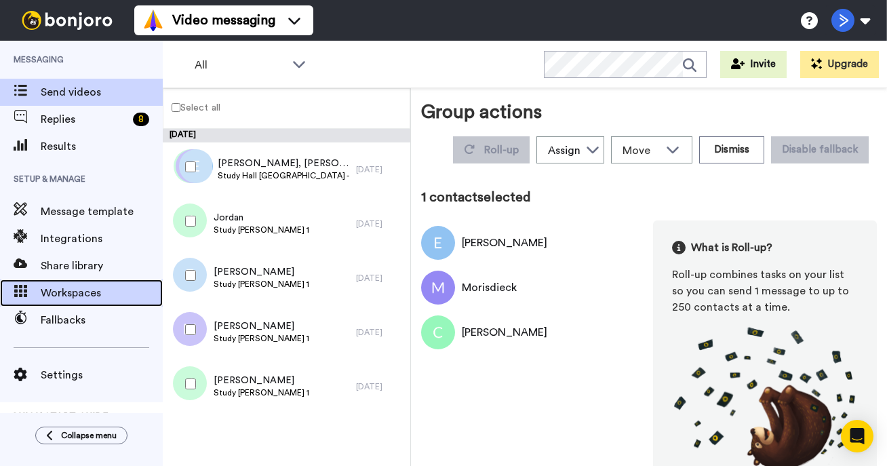
click at [79, 283] on div "Workspaces" at bounding box center [81, 292] width 163 height 27
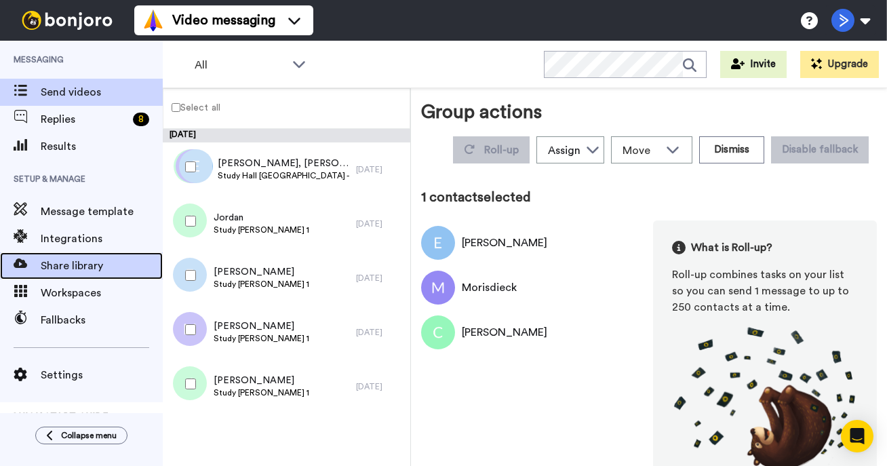
click at [79, 272] on span "Share library" at bounding box center [102, 266] width 122 height 16
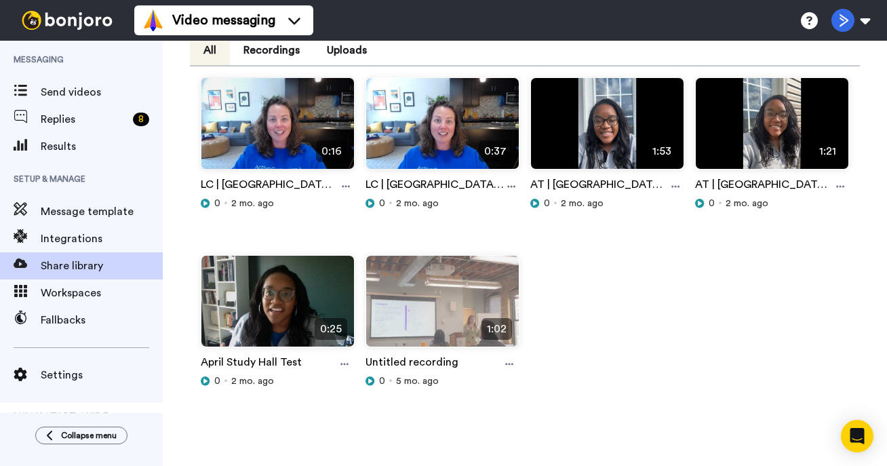
scroll to position [126, 0]
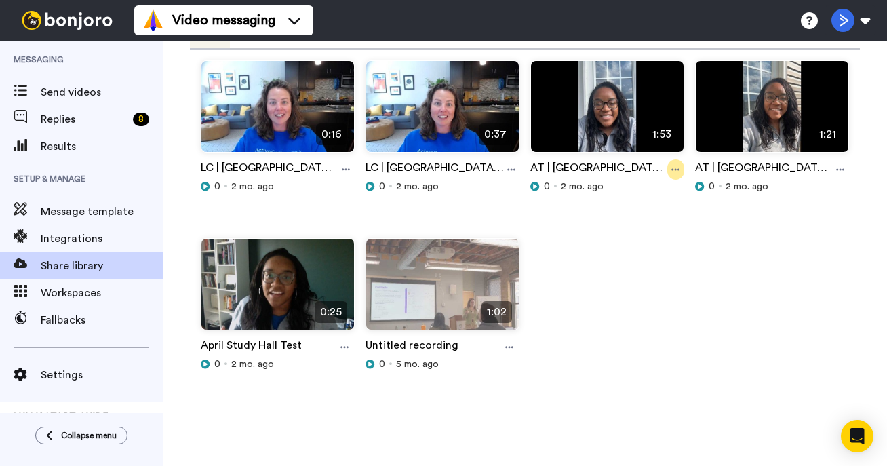
click at [673, 169] on icon at bounding box center [676, 170] width 8 height 2
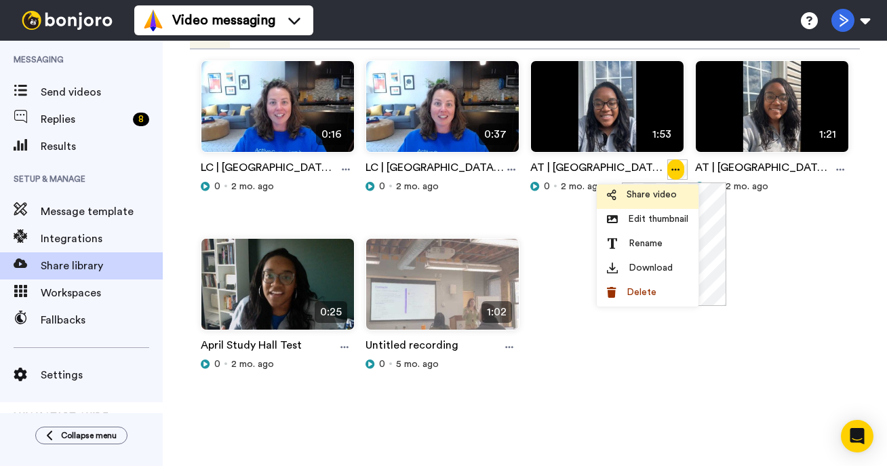
click at [669, 197] on span "Share video" at bounding box center [652, 195] width 50 height 14
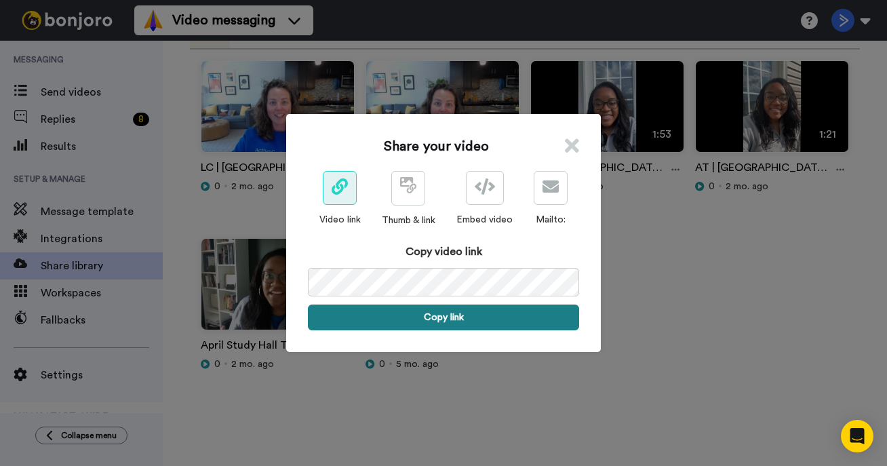
click at [435, 318] on button "Copy link" at bounding box center [443, 317] width 271 height 26
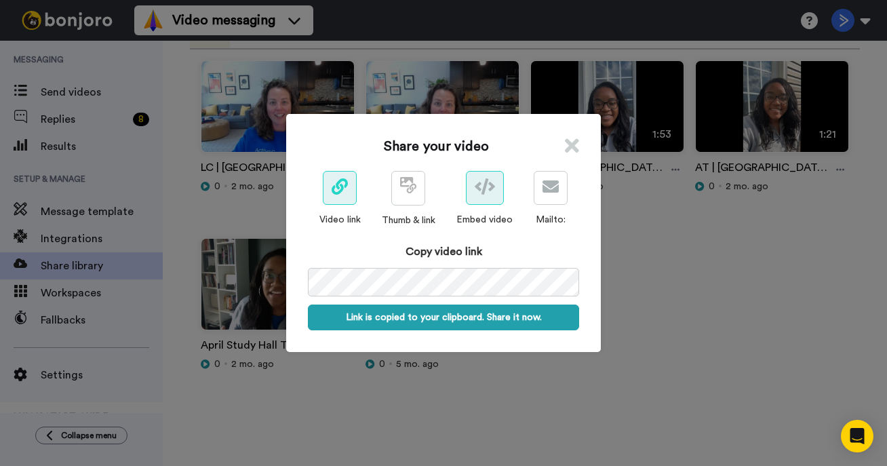
click at [486, 188] on icon at bounding box center [485, 186] width 20 height 16
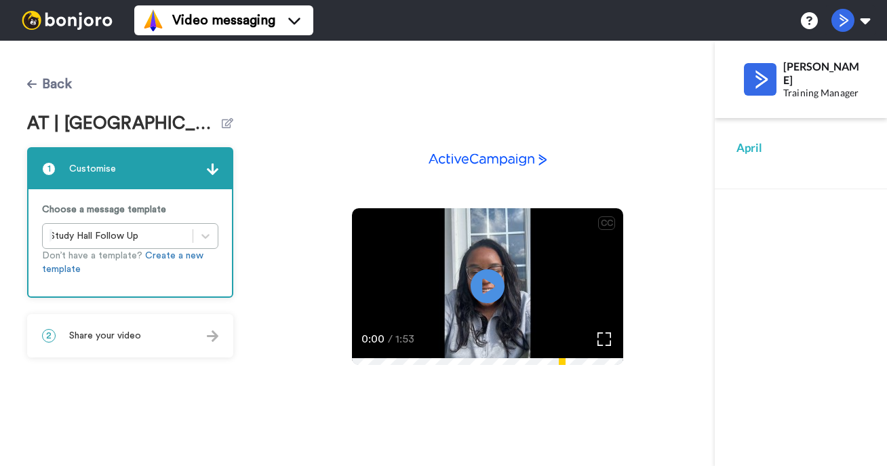
click at [58, 86] on button "Back" at bounding box center [49, 84] width 45 height 33
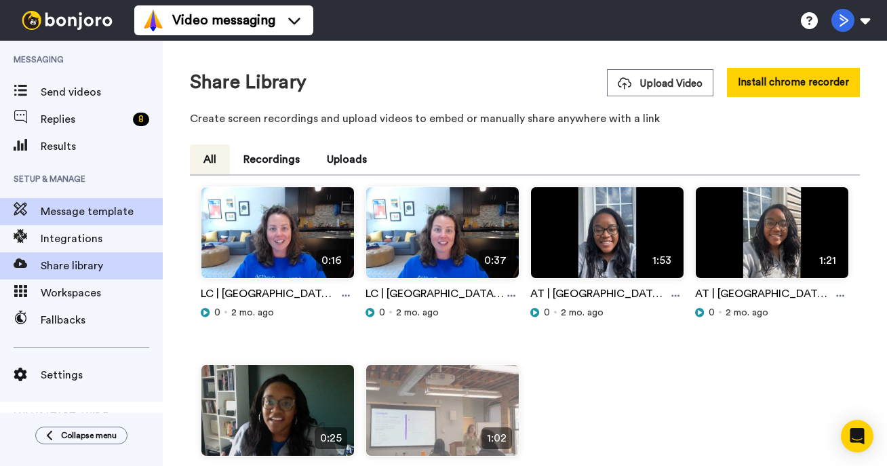
scroll to position [35, 0]
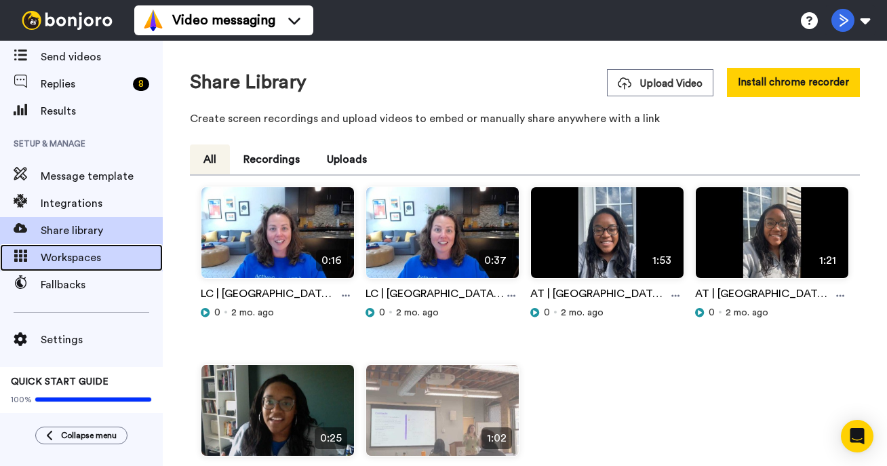
click at [54, 262] on span "Workspaces" at bounding box center [102, 258] width 122 height 16
